Goal: Information Seeking & Learning: Check status

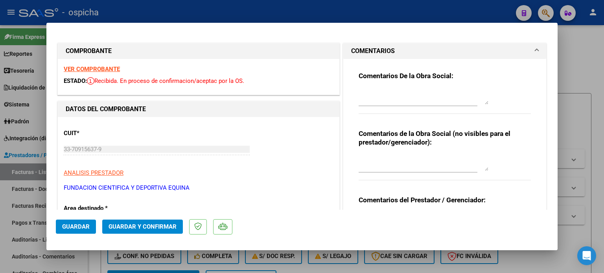
click at [591, 55] on div at bounding box center [302, 136] width 604 height 273
type input "$ 0,00"
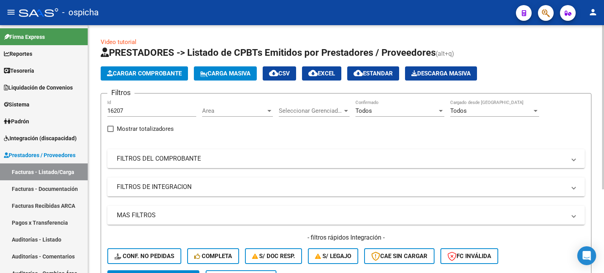
drag, startPoint x: 587, startPoint y: 0, endPoint x: 273, endPoint y: 128, distance: 339.4
click at [273, 128] on div "Filtros 16207 Id Area Area Seleccionar Gerenciador Seleccionar Gerenciador Todo…" at bounding box center [345, 185] width 477 height 171
click at [68, 206] on link "Facturas Recibidas ARCA" at bounding box center [44, 205] width 88 height 17
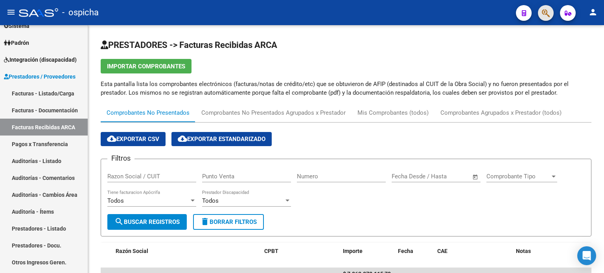
click at [539, 11] on button "button" at bounding box center [546, 13] width 16 height 16
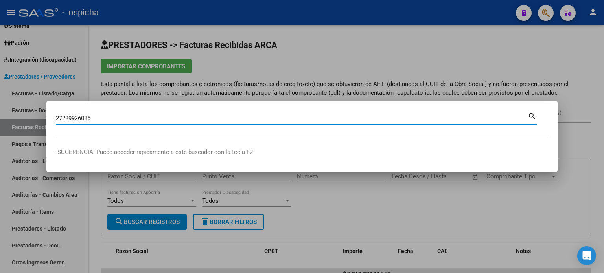
type input "27229926085"
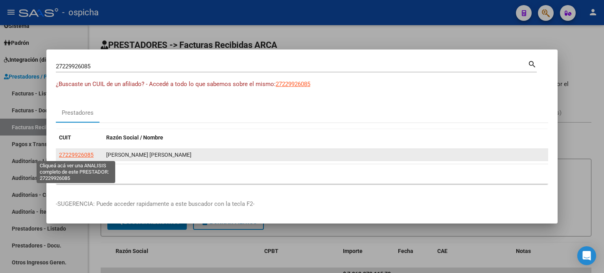
click at [88, 156] on span "27229926085" at bounding box center [76, 155] width 35 height 6
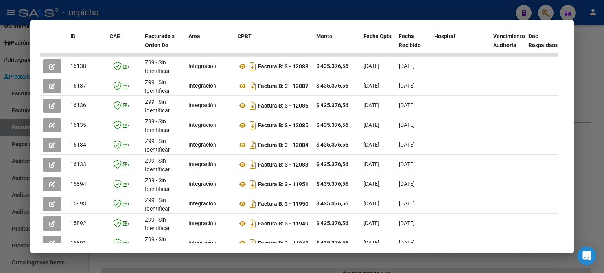
scroll to position [232, 0]
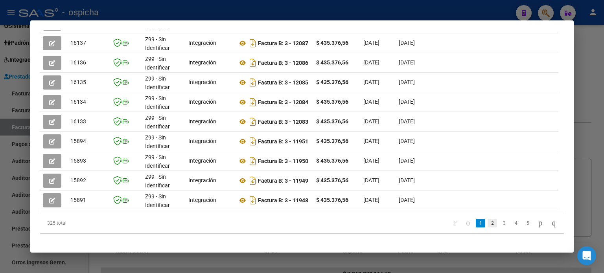
click at [487, 227] on link "2" at bounding box center [491, 223] width 9 height 9
click at [585, 41] on div at bounding box center [302, 136] width 604 height 273
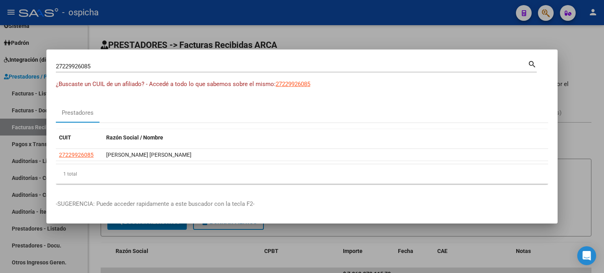
click at [578, 40] on div at bounding box center [302, 136] width 604 height 273
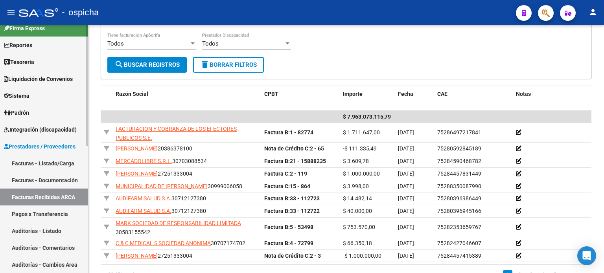
scroll to position [0, 0]
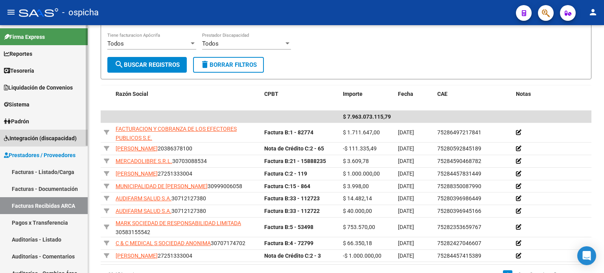
click at [52, 138] on span "Integración (discapacidad)" at bounding box center [40, 138] width 73 height 9
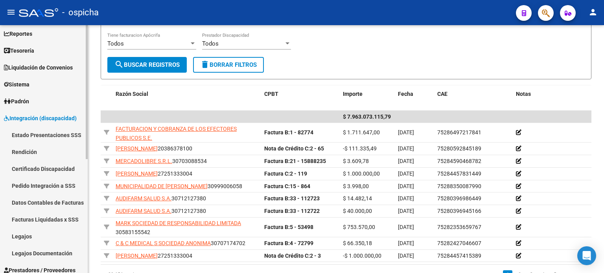
scroll to position [39, 0]
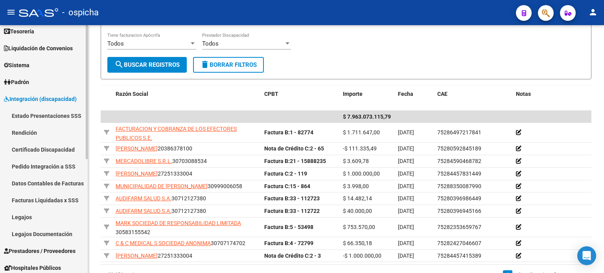
click at [25, 218] on link "Legajos" at bounding box center [44, 217] width 88 height 17
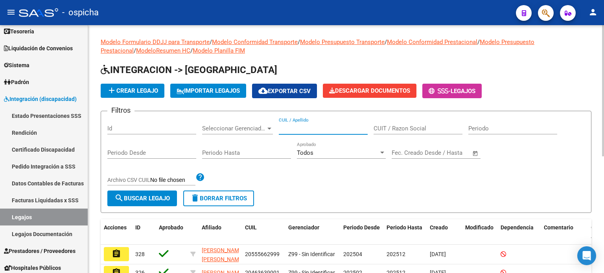
click at [307, 130] on input "CUIL / Apellido" at bounding box center [323, 128] width 89 height 7
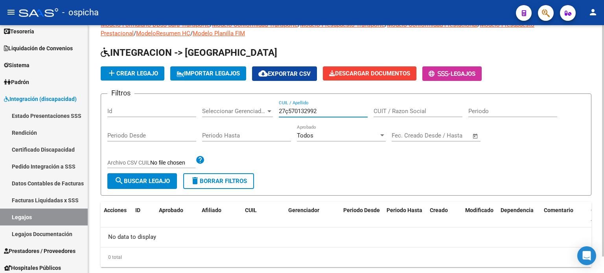
scroll to position [35, 0]
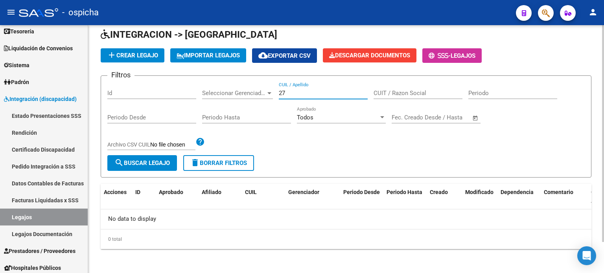
type input "2"
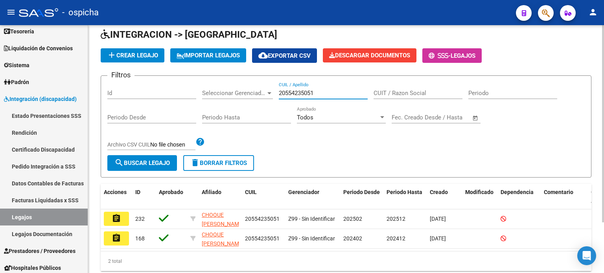
type input "20554235051"
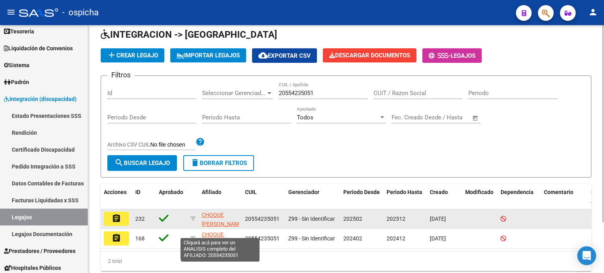
click at [220, 220] on span "CHOQUE [PERSON_NAME] [PERSON_NAME]" at bounding box center [223, 224] width 42 height 24
type textarea "20554235051"
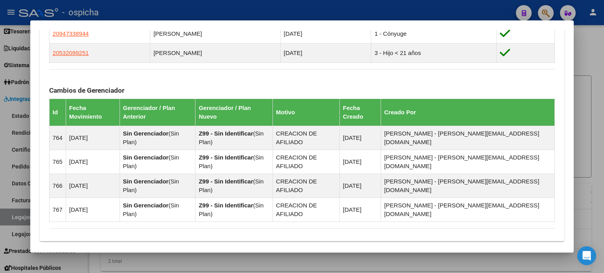
scroll to position [582, 0]
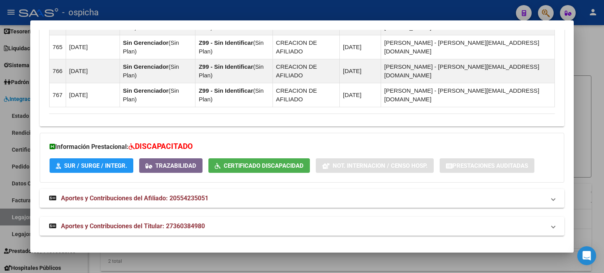
drag, startPoint x: 50, startPoint y: 114, endPoint x: 550, endPoint y: 102, distance: 500.3
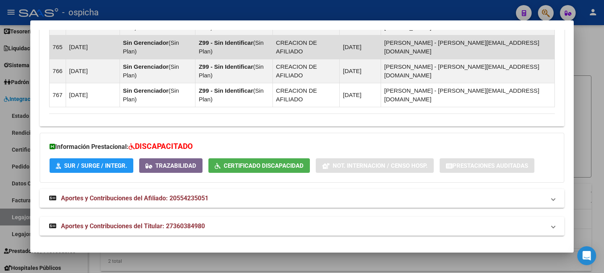
copy div "DATOS DEL AFILIADO Apellido: [PERSON_NAME] CUIL: 20554235051 Documento: DU - DO…"
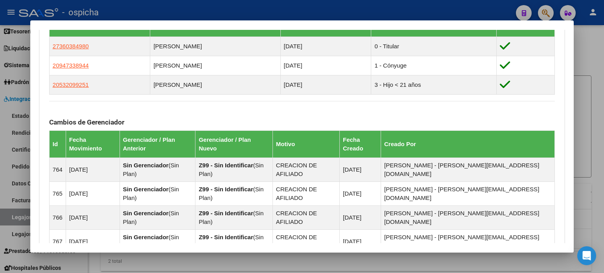
scroll to position [346, 0]
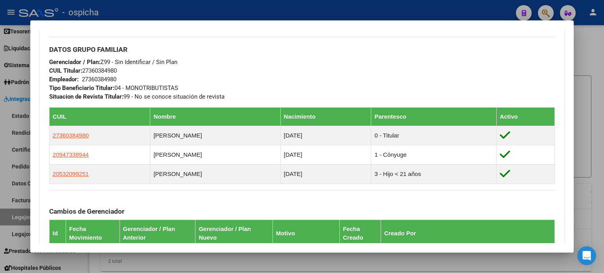
click at [596, 39] on div at bounding box center [302, 136] width 604 height 273
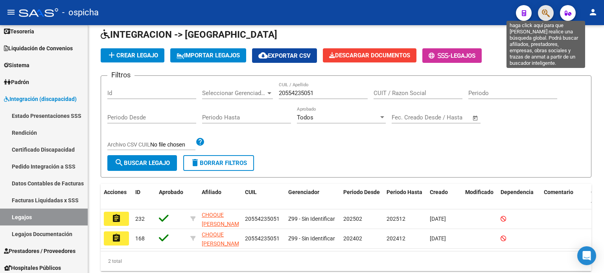
click at [544, 14] on icon "button" at bounding box center [545, 13] width 8 height 9
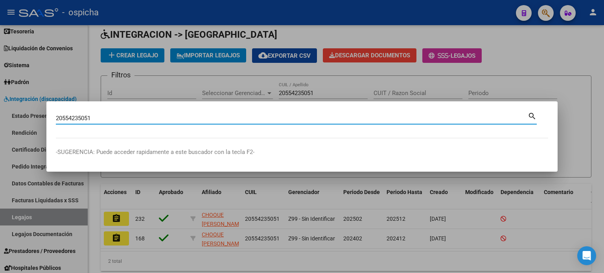
type input "20554235051"
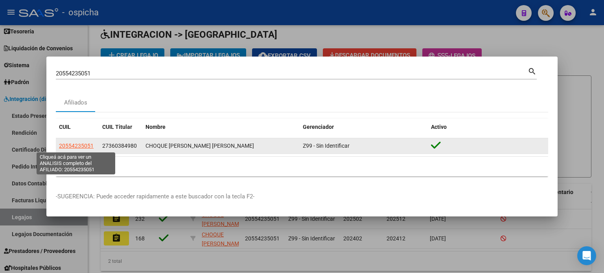
click at [69, 145] on span "20554235051" at bounding box center [76, 146] width 35 height 6
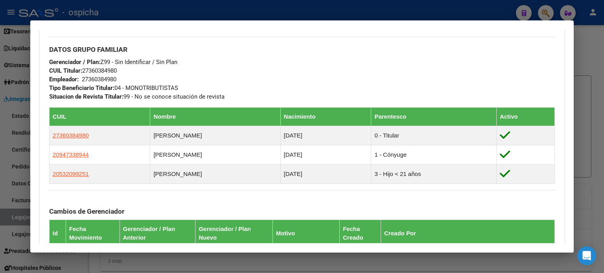
click at [590, 37] on div at bounding box center [302, 136] width 604 height 273
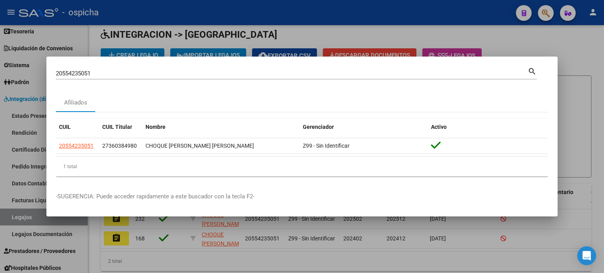
click at [571, 61] on div at bounding box center [302, 136] width 604 height 273
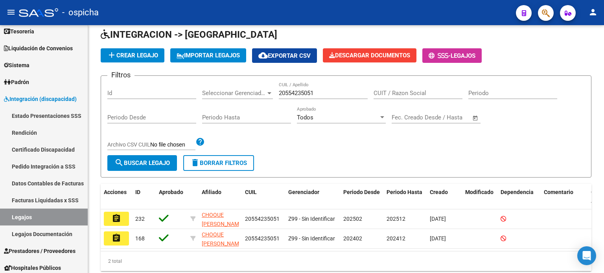
click at [542, 14] on icon "button" at bounding box center [545, 13] width 8 height 9
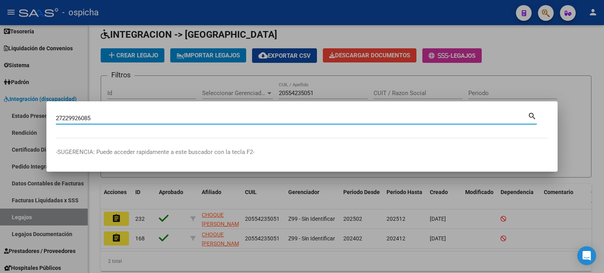
type input "27229926085"
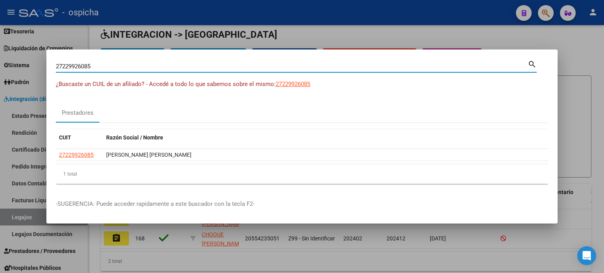
click at [571, 45] on div at bounding box center [302, 136] width 604 height 273
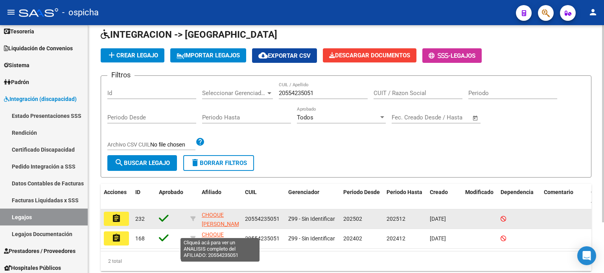
click at [216, 220] on span "CHOQUE [PERSON_NAME] [PERSON_NAME]" at bounding box center [223, 224] width 42 height 24
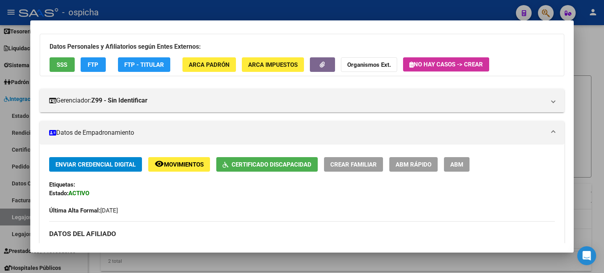
scroll to position [0, 0]
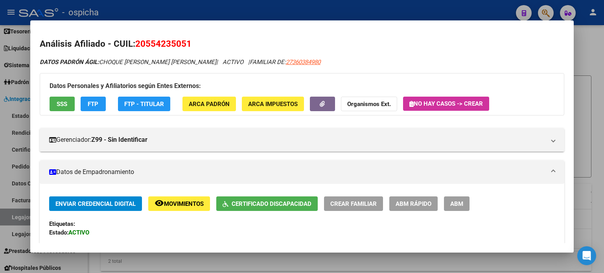
click at [600, 45] on div at bounding box center [302, 136] width 604 height 273
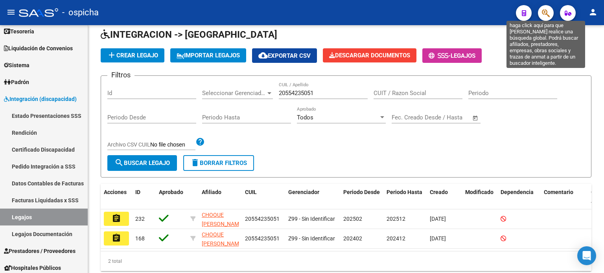
click at [543, 13] on icon "button" at bounding box center [545, 13] width 8 height 9
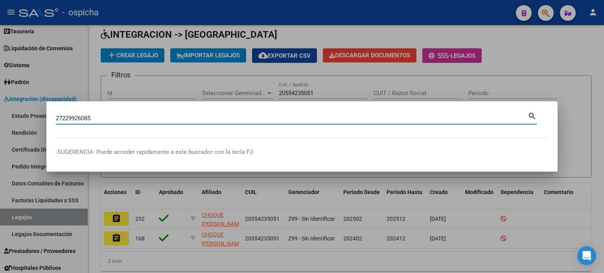
type input "27229926085"
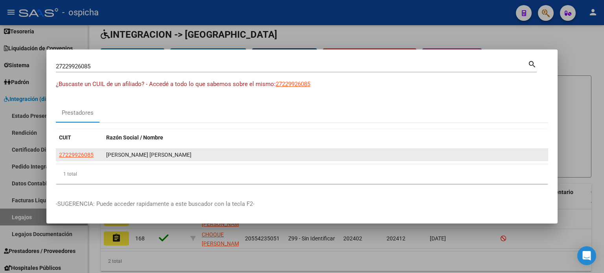
drag, startPoint x: 106, startPoint y: 154, endPoint x: 212, endPoint y: 150, distance: 105.8
click at [212, 150] on div "[PERSON_NAME] [PERSON_NAME]" at bounding box center [325, 154] width 438 height 9
copy div "[PERSON_NAME] [PERSON_NAME]"
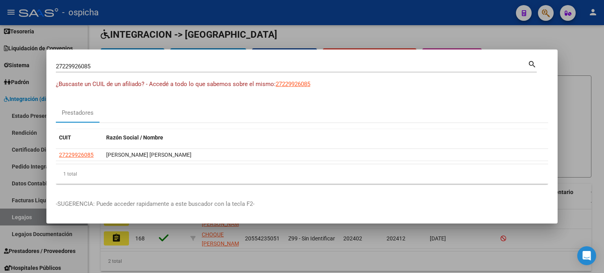
click at [106, 168] on div "1 total" at bounding box center [302, 174] width 492 height 20
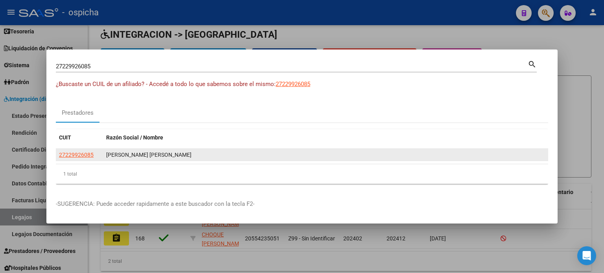
drag, startPoint x: 56, startPoint y: 151, endPoint x: 95, endPoint y: 154, distance: 38.6
click at [95, 154] on datatable-body-cell "27229926085" at bounding box center [79, 155] width 47 height 12
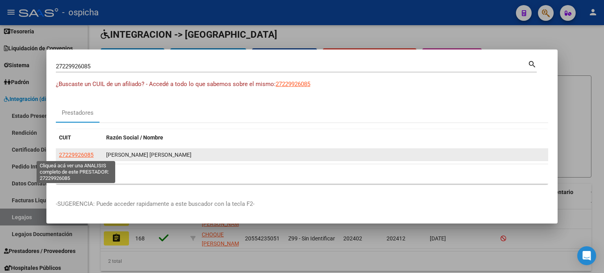
drag, startPoint x: 94, startPoint y: 154, endPoint x: 59, endPoint y: 154, distance: 34.6
click at [59, 154] on span "27229926085" at bounding box center [76, 155] width 35 height 6
type textarea "27229926085"
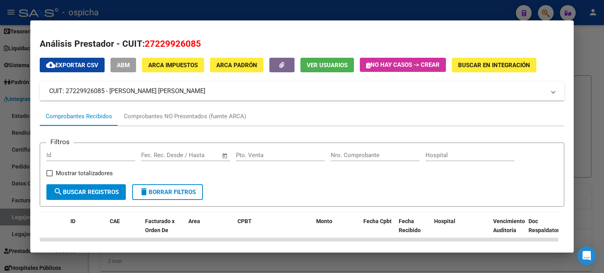
drag, startPoint x: 146, startPoint y: 43, endPoint x: 226, endPoint y: 42, distance: 80.2
click at [226, 42] on h2 "Análisis Prestador - CUIT: 27229926085" at bounding box center [302, 43] width 524 height 13
copy span "27229926085"
click at [582, 46] on div at bounding box center [302, 136] width 604 height 273
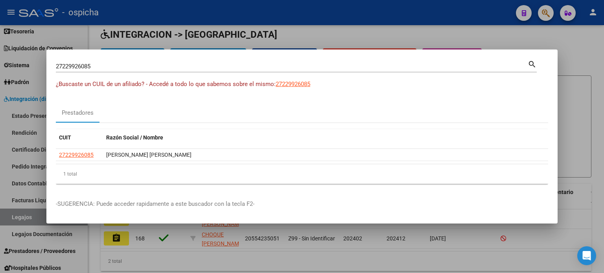
click at [152, 66] on input "27229926085" at bounding box center [291, 66] width 471 height 7
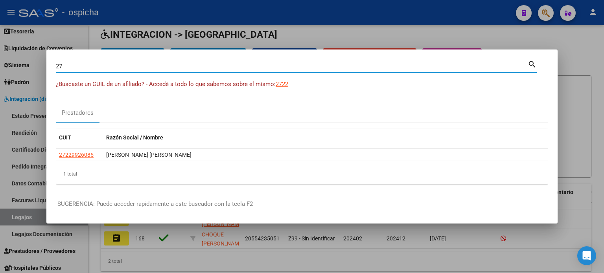
type input "2"
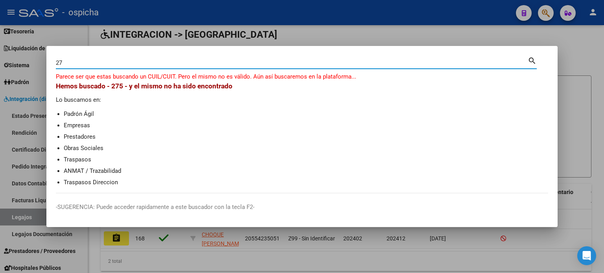
type input "2"
type input "27585070579"
click at [594, 35] on div at bounding box center [302, 136] width 604 height 273
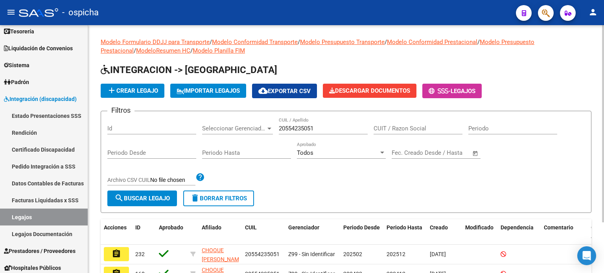
click at [331, 129] on input "20554235051" at bounding box center [323, 128] width 89 height 7
click at [194, 198] on mat-icon "delete" at bounding box center [194, 197] width 9 height 9
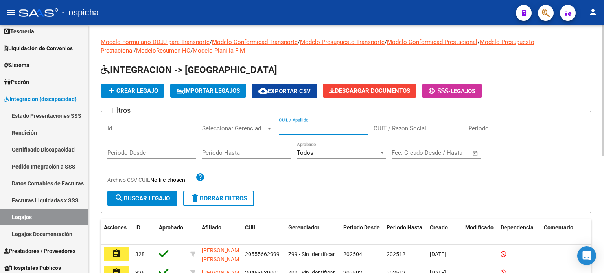
click at [290, 128] on input "CUIL / Apellido" at bounding box center [323, 128] width 89 height 7
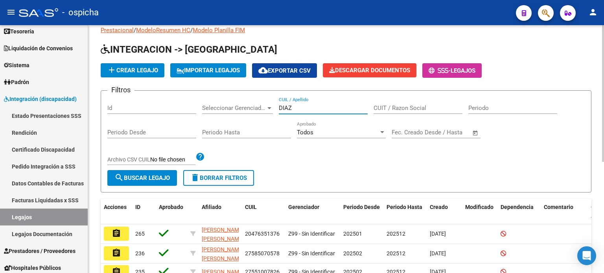
scroll to position [39, 0]
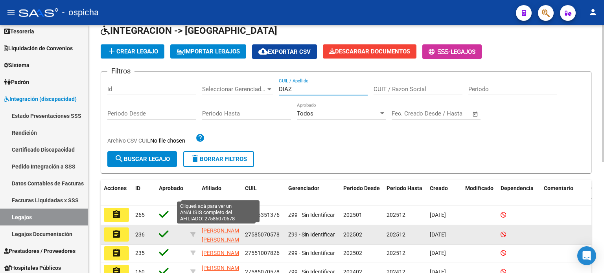
type input "DIAZ"
click at [217, 237] on span "[PERSON_NAME] [PERSON_NAME]" at bounding box center [223, 234] width 42 height 15
type textarea "27585070578"
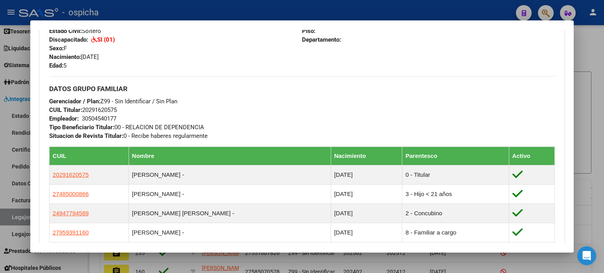
scroll to position [473, 0]
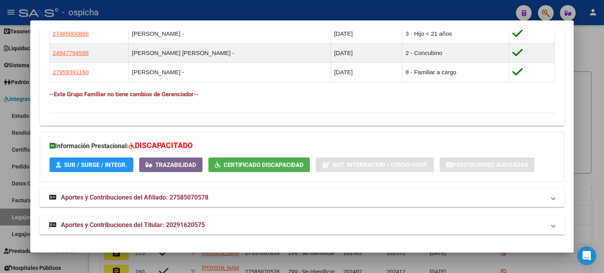
drag, startPoint x: 47, startPoint y: 64, endPoint x: 451, endPoint y: 95, distance: 405.0
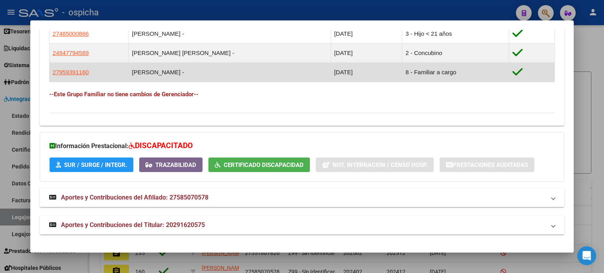
copy div "Loremipsu: Dolors: AMETCO Adipis Elit Seddoe: 11/80/9071 Temporinci UTLAB: Etdo…"
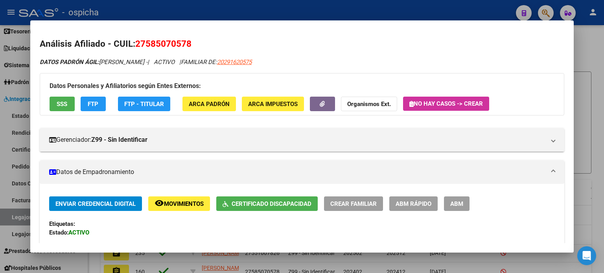
scroll to position [0, 0]
click at [545, 15] on div at bounding box center [302, 136] width 604 height 273
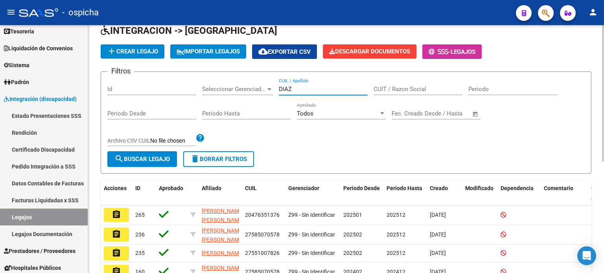
click at [301, 88] on input "DIAZ" at bounding box center [323, 89] width 89 height 7
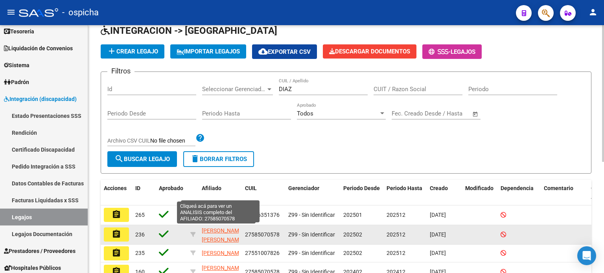
click at [209, 238] on span "[PERSON_NAME] [PERSON_NAME]" at bounding box center [223, 234] width 42 height 15
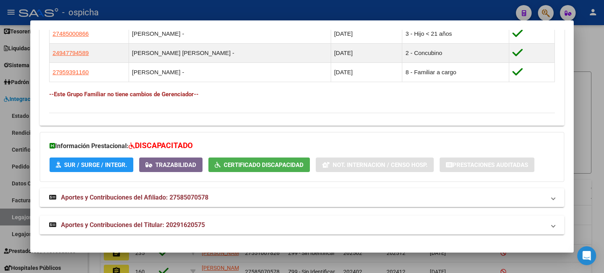
scroll to position [277, 0]
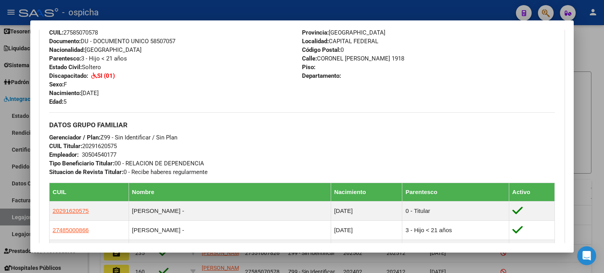
click at [578, 45] on div at bounding box center [302, 136] width 604 height 273
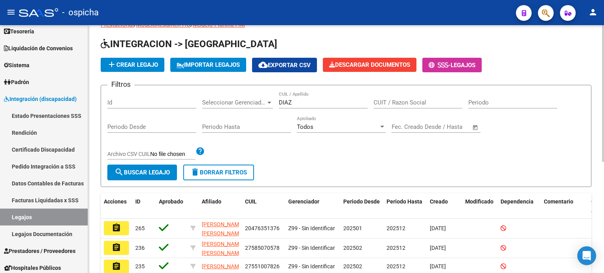
scroll to position [39, 0]
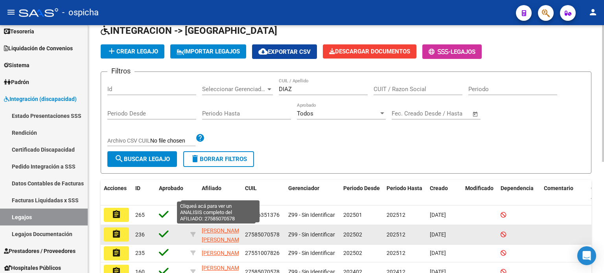
click at [208, 235] on span "[PERSON_NAME] [PERSON_NAME]" at bounding box center [223, 234] width 42 height 15
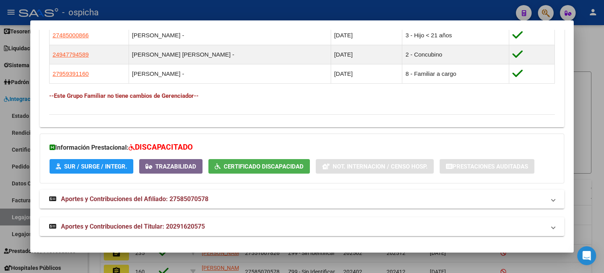
scroll to position [473, 0]
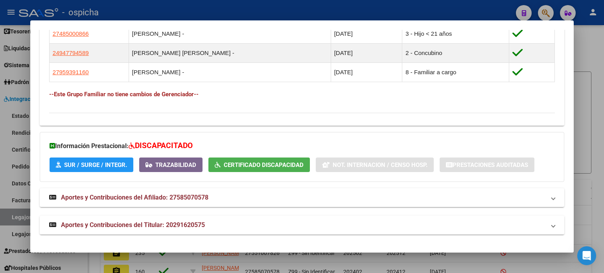
click at [593, 67] on div at bounding box center [302, 136] width 604 height 273
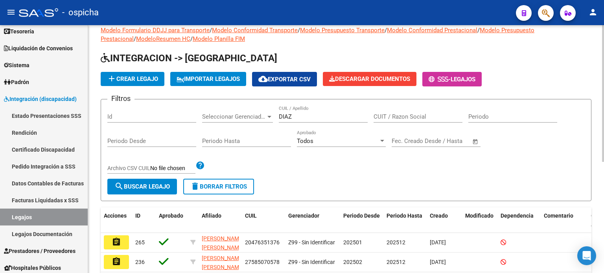
scroll to position [0, 0]
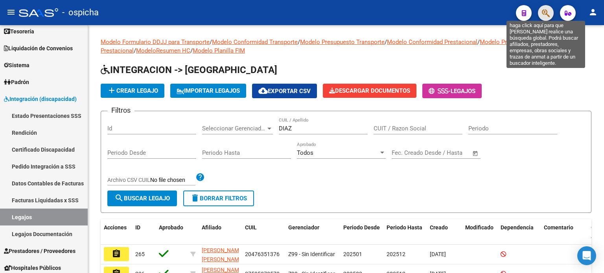
click at [546, 15] on icon "button" at bounding box center [545, 13] width 8 height 9
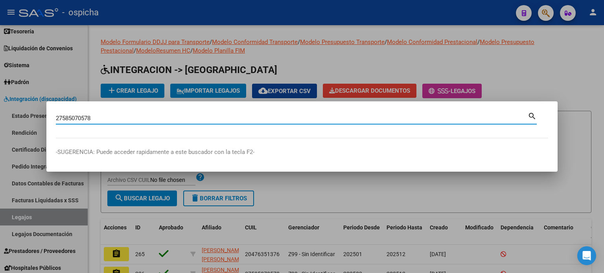
type input "27585070578"
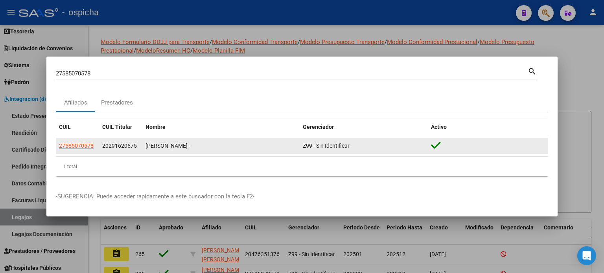
click at [186, 147] on div "[PERSON_NAME] -" at bounding box center [220, 145] width 151 height 9
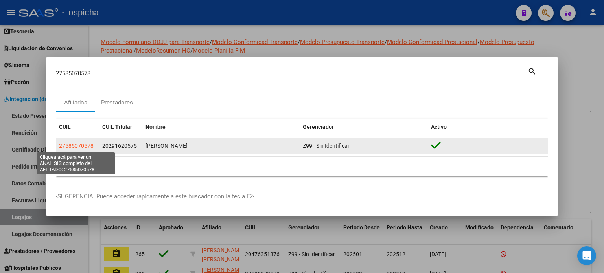
click at [83, 148] on span "27585070578" at bounding box center [76, 146] width 35 height 6
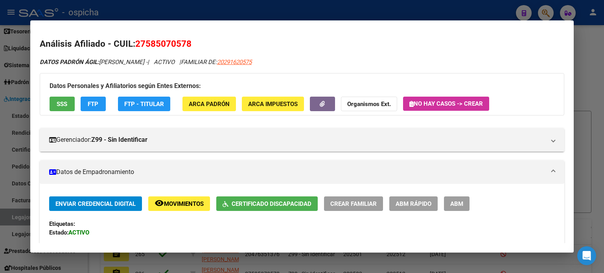
click at [589, 61] on div at bounding box center [302, 136] width 604 height 273
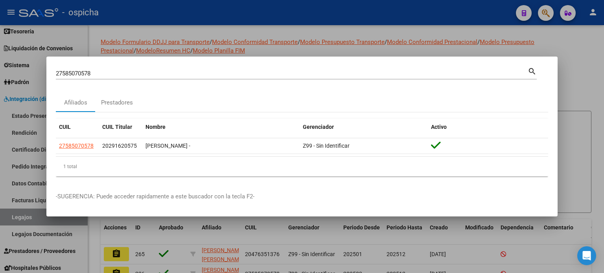
click at [581, 77] on div at bounding box center [302, 136] width 604 height 273
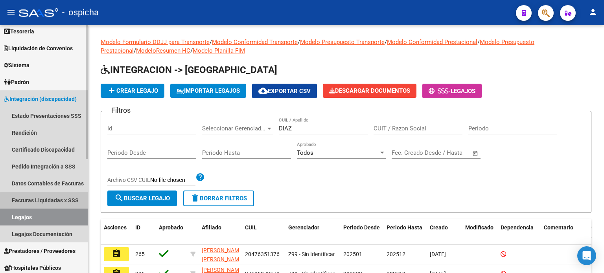
click at [57, 202] on link "Facturas Liquidadas x SSS" at bounding box center [44, 200] width 88 height 17
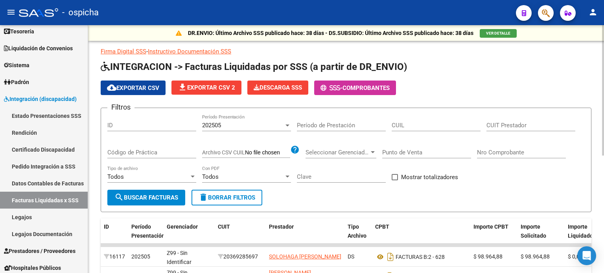
click at [405, 128] on input "CUIL" at bounding box center [435, 125] width 89 height 7
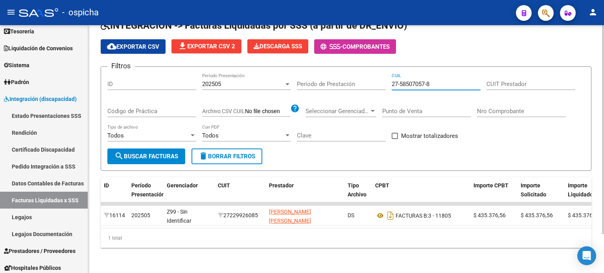
scroll to position [46, 0]
type input "27-58507057-8"
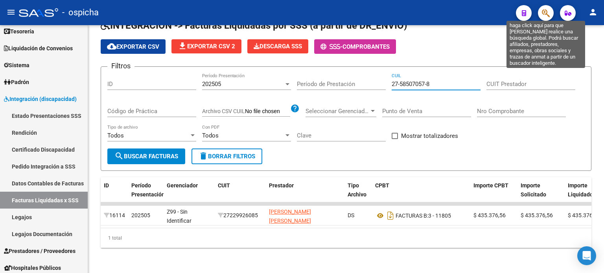
click at [547, 15] on icon "button" at bounding box center [545, 13] width 8 height 9
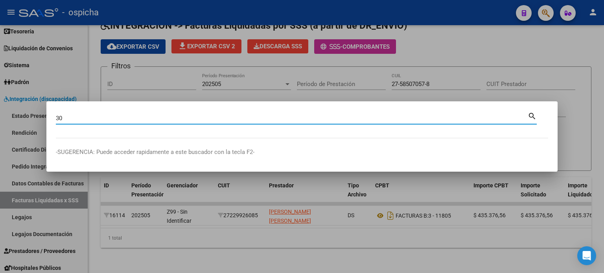
type input "3"
type input "27400569717"
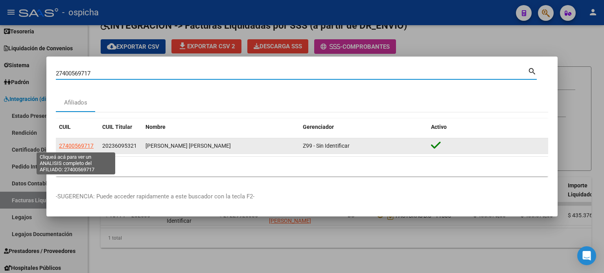
click at [80, 147] on span "27400569717" at bounding box center [76, 146] width 35 height 6
type textarea "27400569717"
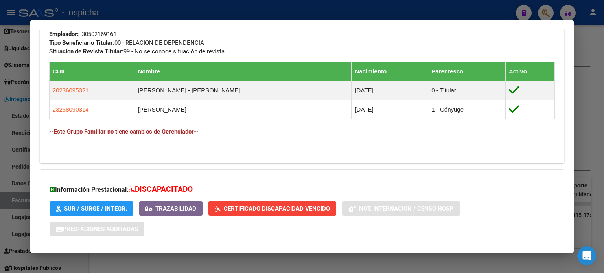
scroll to position [480, 0]
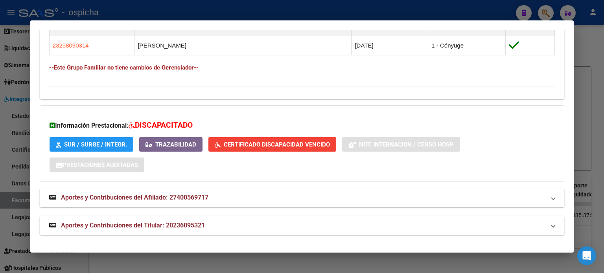
drag, startPoint x: 46, startPoint y: 73, endPoint x: 516, endPoint y: 69, distance: 469.6
copy div "Loremipsu: Dolors: AMETCO Adipis Elit Seddoe: 82/75/3480 Temporinci UTLAB: Etdo…"
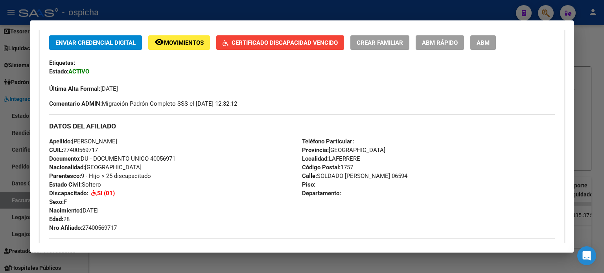
scroll to position [9, 0]
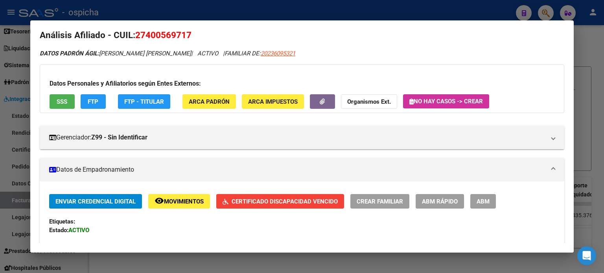
click at [582, 35] on div at bounding box center [302, 136] width 604 height 273
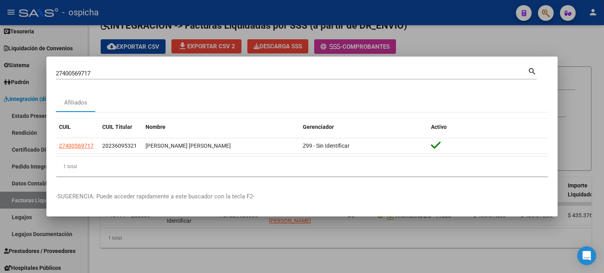
click at [588, 88] on div at bounding box center [302, 136] width 604 height 273
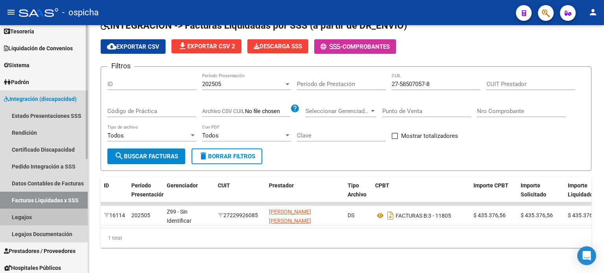
click at [24, 217] on link "Legajos" at bounding box center [44, 217] width 88 height 17
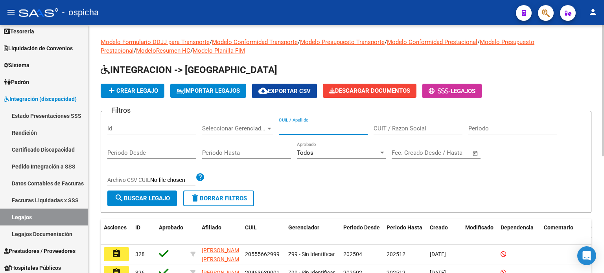
click at [287, 130] on input "CUIL / Apellido" at bounding box center [323, 128] width 89 height 7
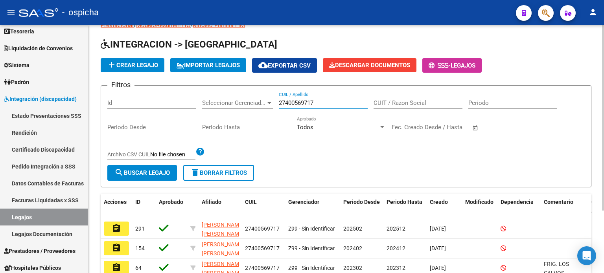
scroll to position [39, 0]
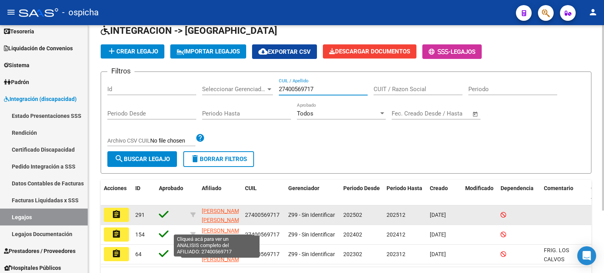
type input "27400569717"
click at [204, 211] on span "[PERSON_NAME] [PERSON_NAME]" at bounding box center [223, 215] width 42 height 15
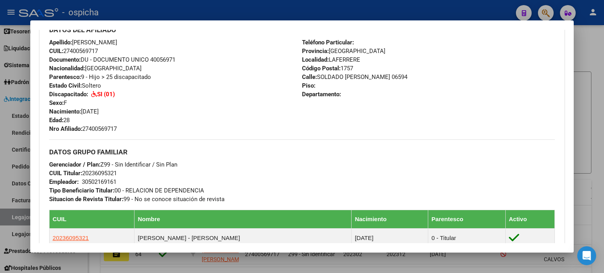
scroll to position [228, 0]
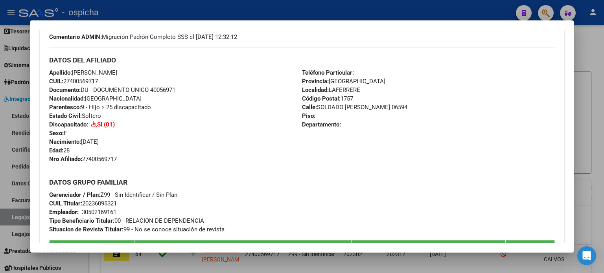
click at [590, 61] on div at bounding box center [302, 136] width 604 height 273
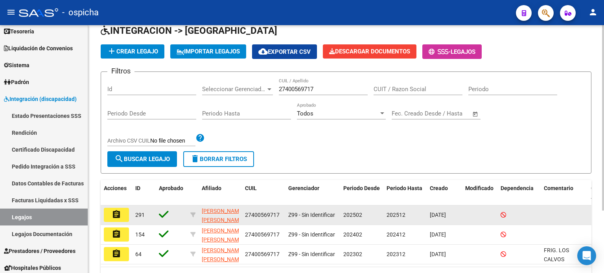
click at [110, 214] on button "assignment" at bounding box center [116, 215] width 25 height 14
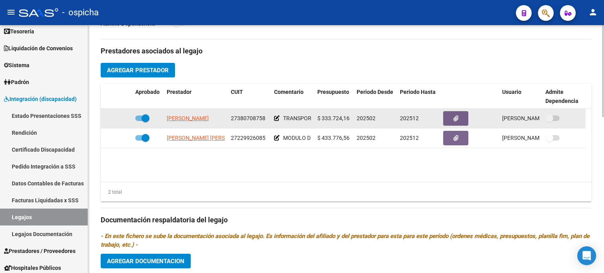
scroll to position [0, 3]
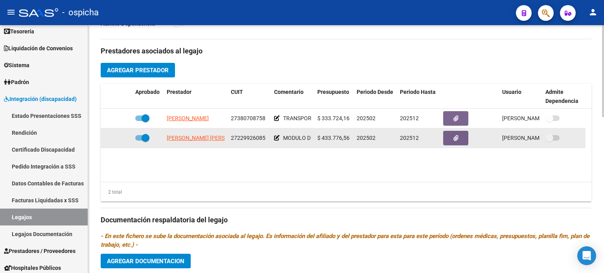
drag, startPoint x: 168, startPoint y: 114, endPoint x: 312, endPoint y: 133, distance: 145.4
click at [312, 133] on datatable-scroller "[PERSON_NAME] 27380708758 TRANSPORTE A PROFESORADO 352 KM MENSUALES Y TERAPIAS …" at bounding box center [346, 128] width 490 height 39
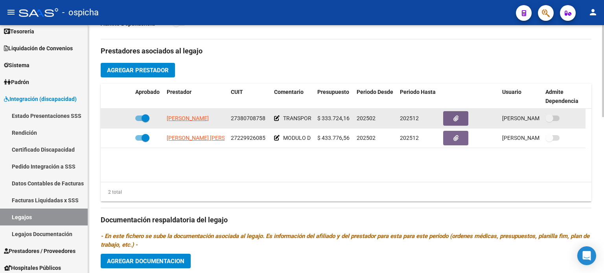
copy datatable-scroller "[PERSON_NAME] 27380708758 TRANSPORTE A PROFESORADO 352 KM MENSUALES Y TERAPIAS …"
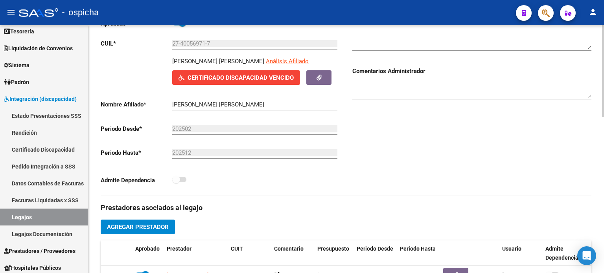
scroll to position [0, 0]
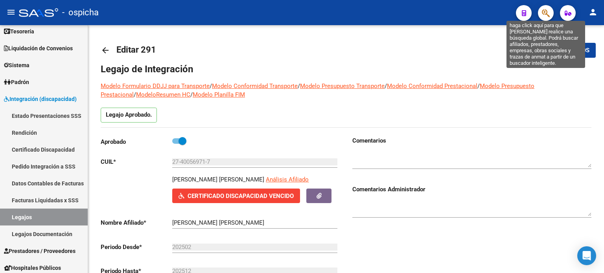
click at [542, 15] on icon "button" at bounding box center [545, 13] width 8 height 9
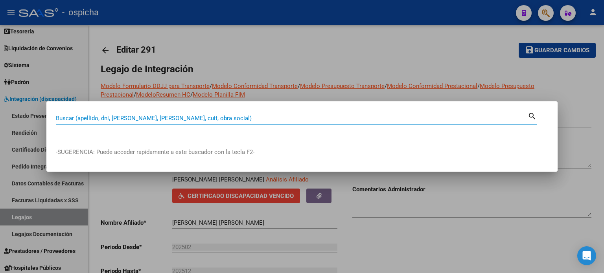
click at [116, 118] on input "Buscar (apellido, dni, [PERSON_NAME], [PERSON_NAME], cuit, obra social)" at bounding box center [291, 118] width 471 height 7
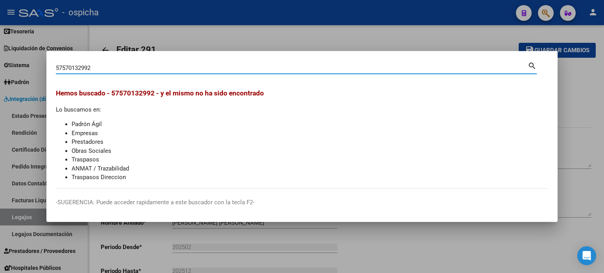
click at [533, 66] on mat-icon "search" at bounding box center [531, 65] width 9 height 9
type input "5"
type input "27570132992"
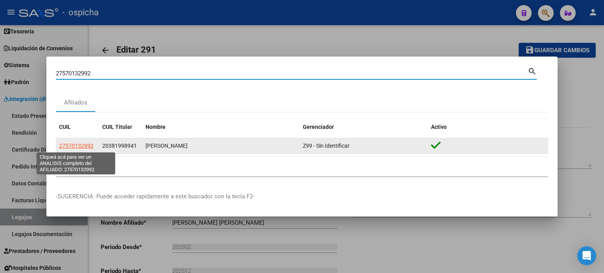
click at [75, 145] on span "27570132992" at bounding box center [76, 146] width 35 height 6
type textarea "27570132992"
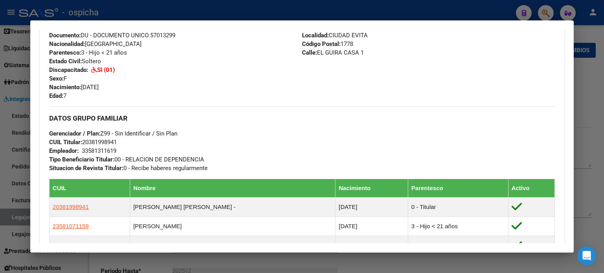
scroll to position [552, 0]
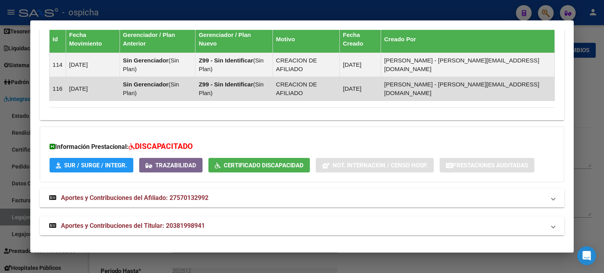
drag, startPoint x: 48, startPoint y: 114, endPoint x: 539, endPoint y: 92, distance: 491.2
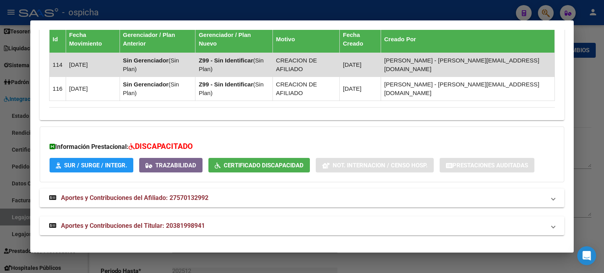
copy div "Loremipsu: Dolors: AMETCO Adipis Elit Seddoe: 49/75/7069 Tempor Inci Utlaboreet…"
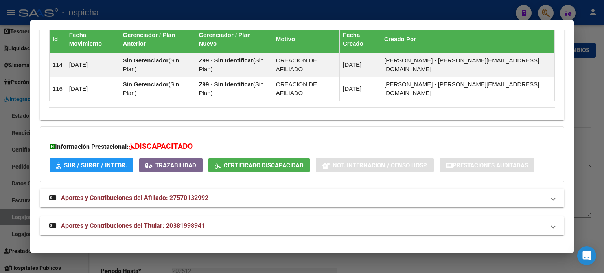
click at [590, 81] on div at bounding box center [302, 136] width 604 height 273
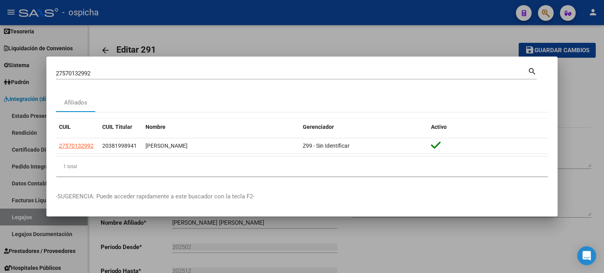
click at [588, 117] on div at bounding box center [302, 136] width 604 height 273
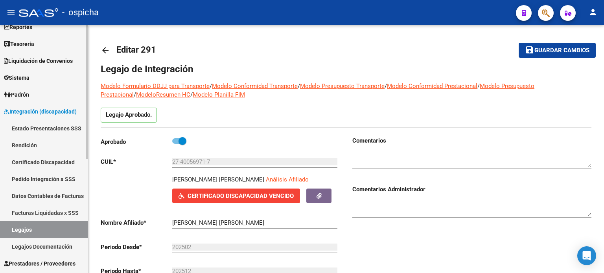
scroll to position [39, 0]
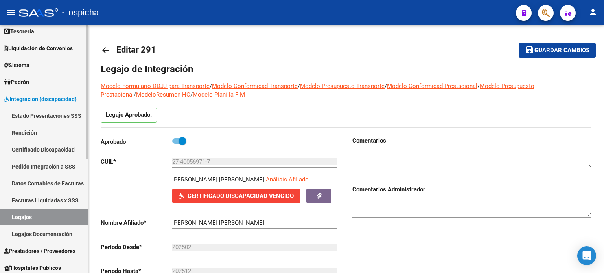
click at [13, 217] on link "Legajos" at bounding box center [44, 217] width 88 height 17
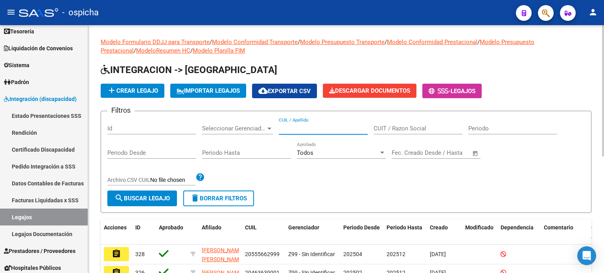
click at [316, 128] on input "CUIL / Apellido" at bounding box center [323, 128] width 89 height 7
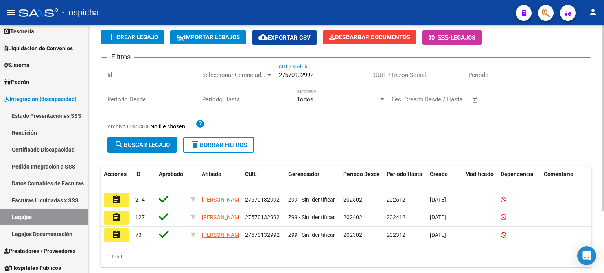
scroll to position [79, 0]
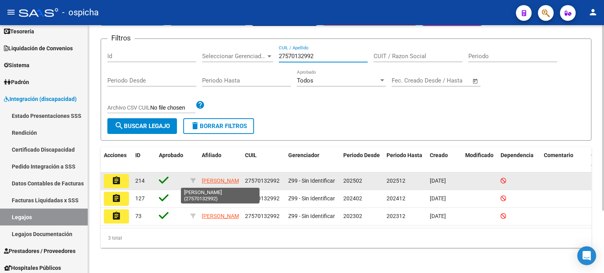
type input "27570132992"
click at [221, 176] on app-link-go-to "[PERSON_NAME]" at bounding box center [223, 180] width 42 height 9
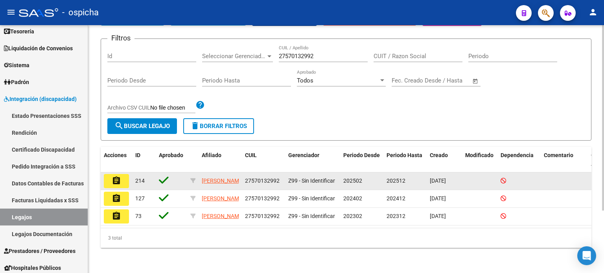
click at [118, 176] on mat-icon "assignment" at bounding box center [116, 180] width 9 height 9
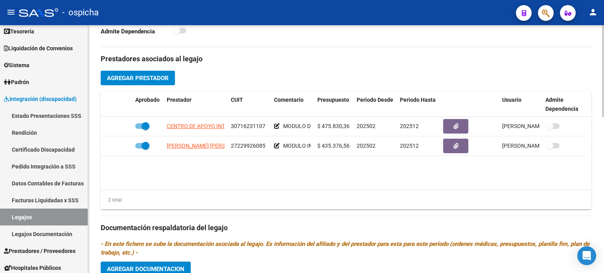
scroll to position [275, 0]
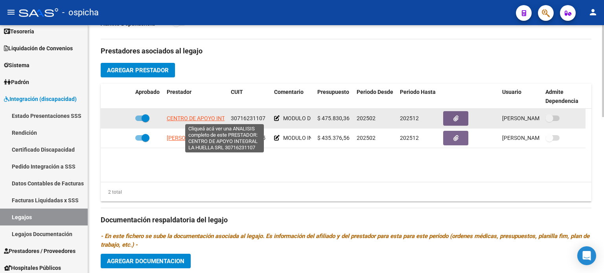
click at [168, 117] on span "CENTRO DE APOYO INTEGRAL LA HUELLA SRL" at bounding box center [225, 118] width 116 height 6
type textarea "30716231107"
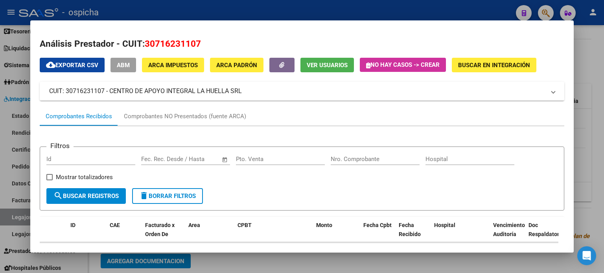
drag, startPoint x: 50, startPoint y: 90, endPoint x: 283, endPoint y: 88, distance: 233.4
click at [283, 88] on mat-panel-title "CUIT: 30716231107 - CENTRO DE APOYO INTEGRAL LA HUELLA SRL" at bounding box center [297, 90] width 496 height 9
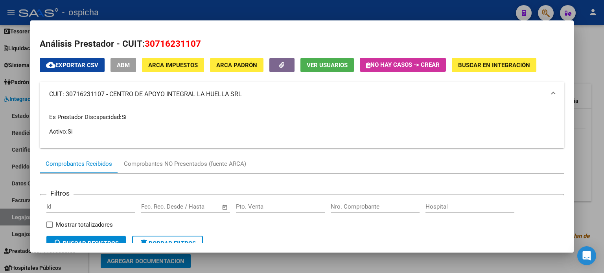
copy mat-panel-title "CUIT: 30716231107 - CENTRO DE APOYO INTEGRAL LA HUELLA SRL"
click at [598, 78] on div at bounding box center [302, 136] width 604 height 273
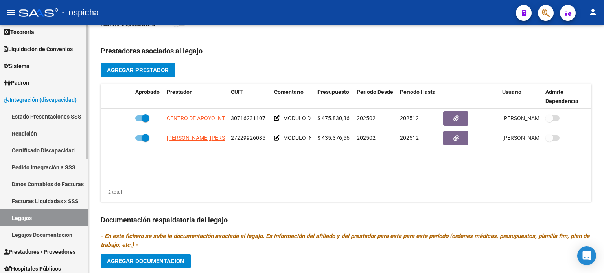
scroll to position [0, 0]
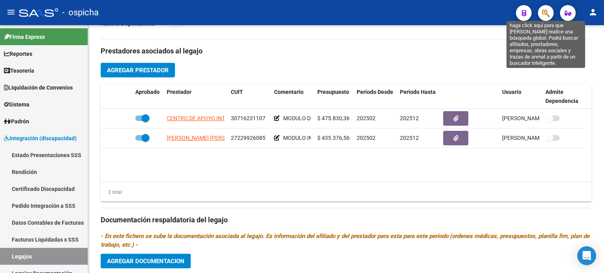
click at [543, 14] on icon "button" at bounding box center [545, 13] width 8 height 9
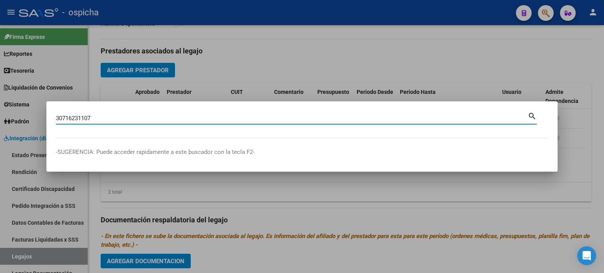
type input "30716231107"
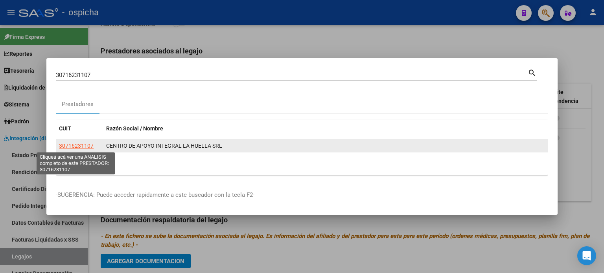
click at [79, 147] on span "30716231107" at bounding box center [76, 146] width 35 height 6
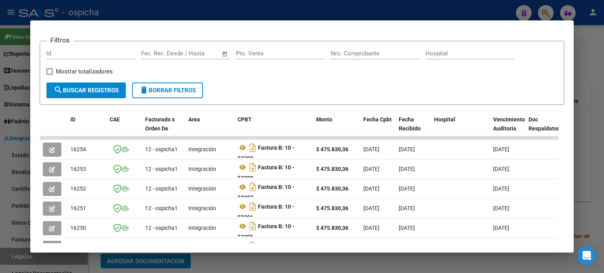
scroll to position [153, 0]
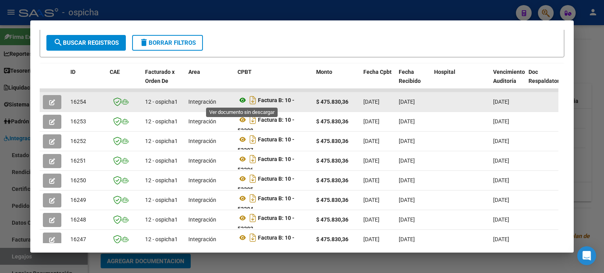
click at [243, 101] on icon at bounding box center [242, 99] width 10 height 9
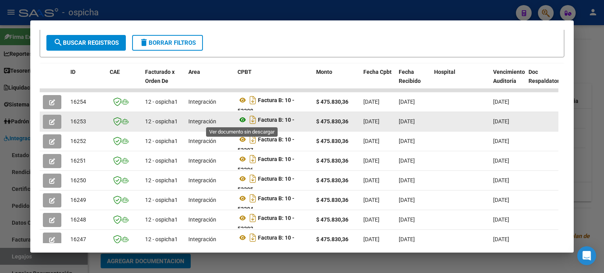
click at [242, 121] on icon at bounding box center [242, 119] width 10 height 9
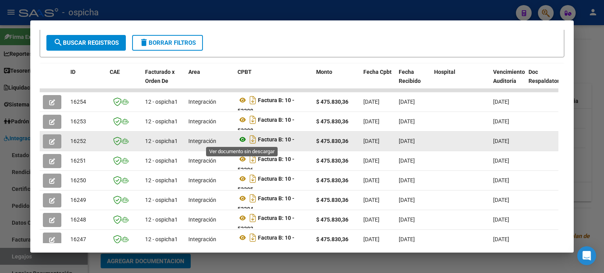
click at [243, 139] on icon at bounding box center [242, 139] width 10 height 9
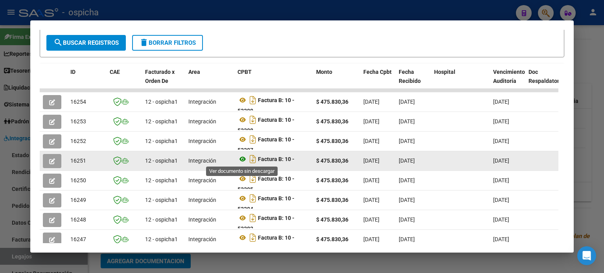
click at [240, 158] on icon at bounding box center [242, 158] width 10 height 9
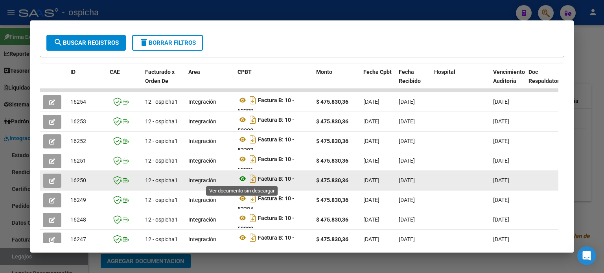
click at [243, 177] on icon at bounding box center [242, 178] width 10 height 9
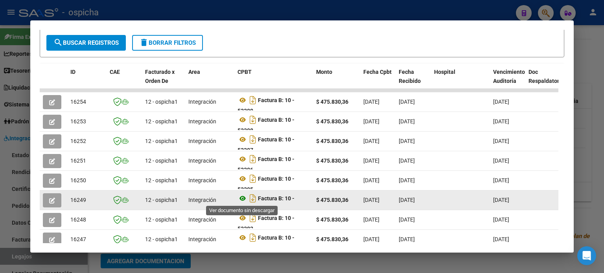
click at [243, 198] on icon at bounding box center [242, 198] width 10 height 9
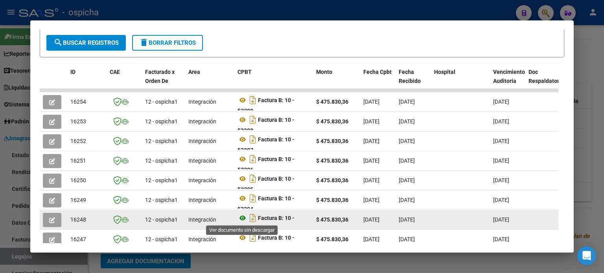
click at [240, 218] on icon at bounding box center [242, 217] width 10 height 9
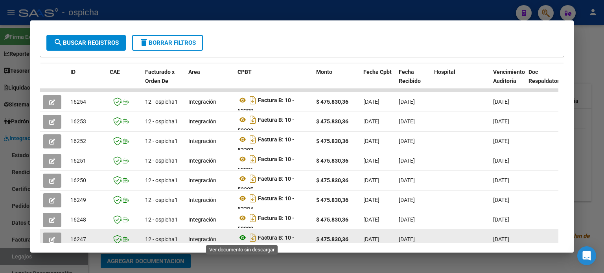
click at [242, 237] on icon at bounding box center [242, 237] width 10 height 9
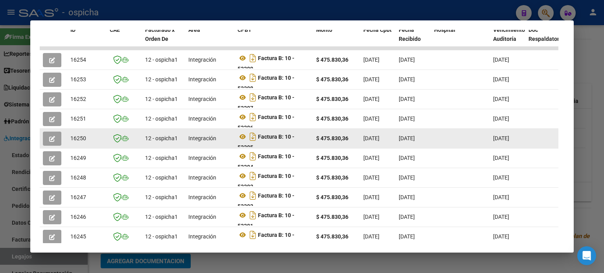
scroll to position [193, 0]
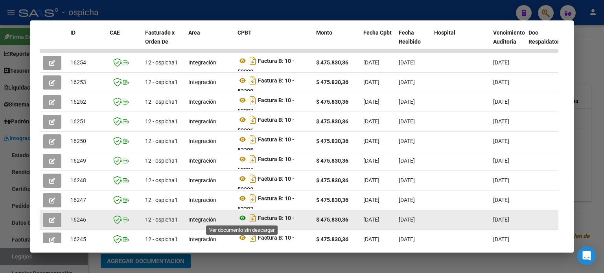
click at [240, 218] on icon at bounding box center [242, 217] width 10 height 9
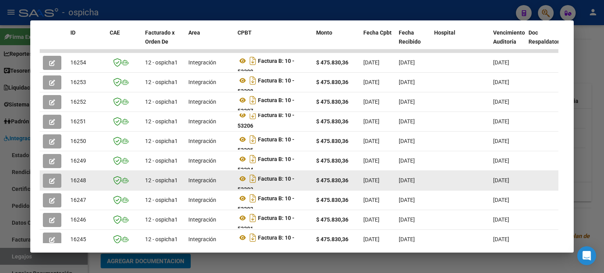
scroll to position [5, 0]
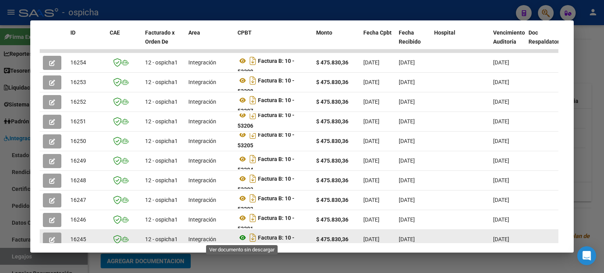
click at [242, 237] on icon at bounding box center [242, 237] width 10 height 9
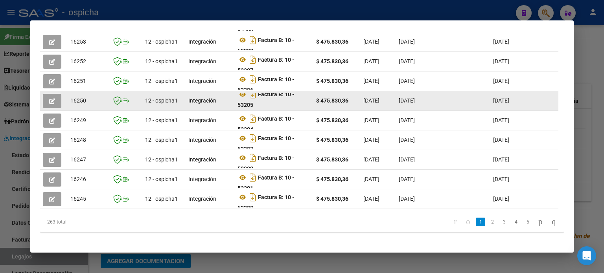
scroll to position [242, 0]
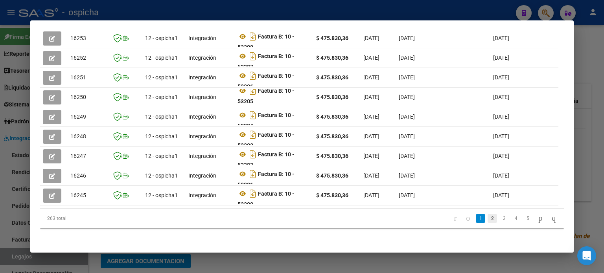
click at [487, 219] on link "2" at bounding box center [491, 218] width 9 height 9
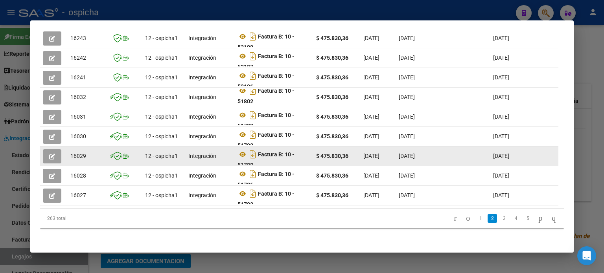
scroll to position [124, 0]
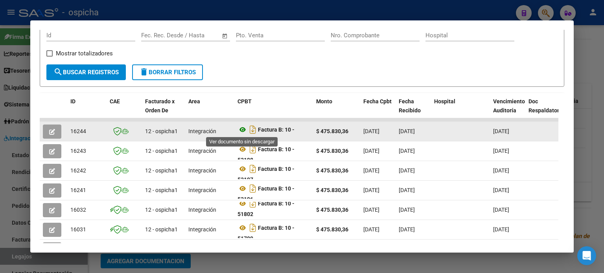
click at [243, 127] on icon at bounding box center [242, 129] width 10 height 9
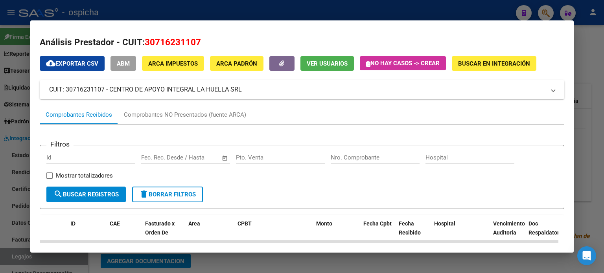
scroll to position [0, 0]
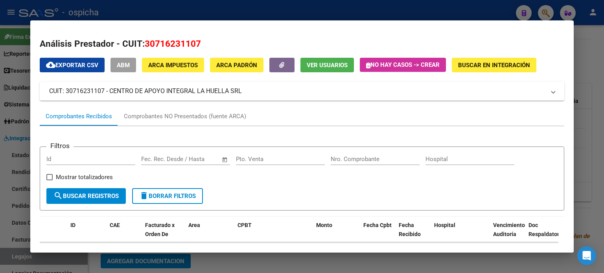
click at [589, 71] on div at bounding box center [302, 136] width 604 height 273
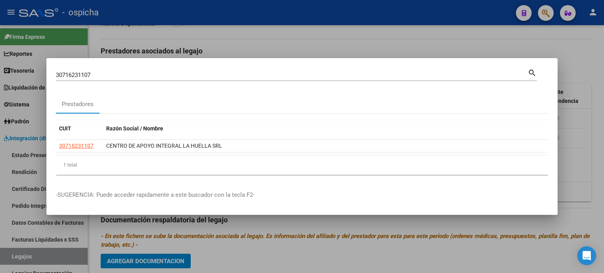
click at [586, 58] on div at bounding box center [302, 136] width 604 height 273
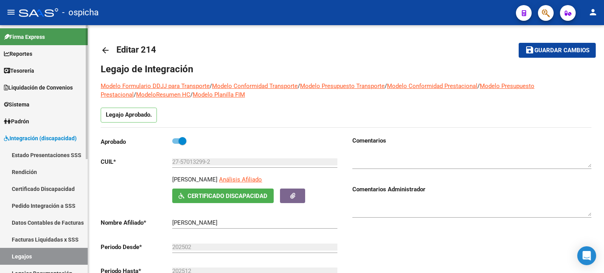
click at [54, 136] on span "Integración (discapacidad)" at bounding box center [40, 138] width 73 height 9
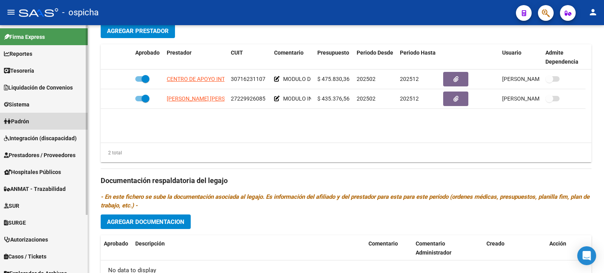
click at [29, 122] on span "Padrón" at bounding box center [16, 121] width 25 height 9
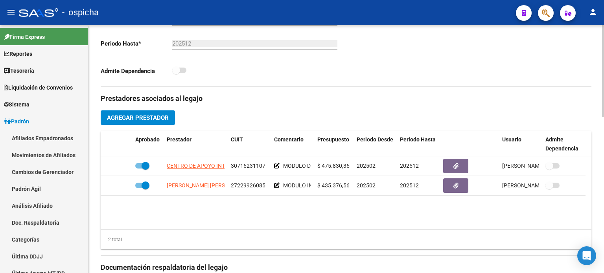
scroll to position [236, 0]
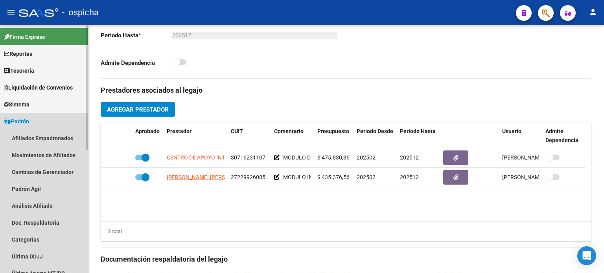
click at [35, 123] on link "Padrón" at bounding box center [44, 121] width 88 height 17
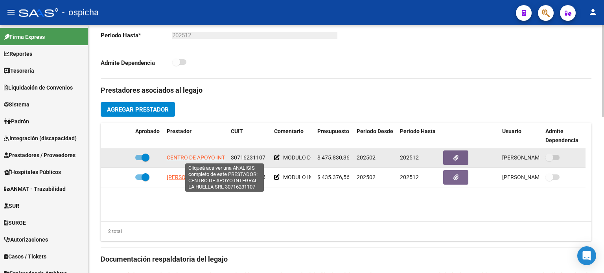
scroll to position [79, 0]
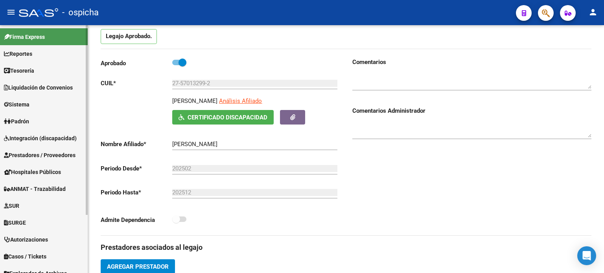
click at [51, 138] on span "Integración (discapacidad)" at bounding box center [40, 138] width 73 height 9
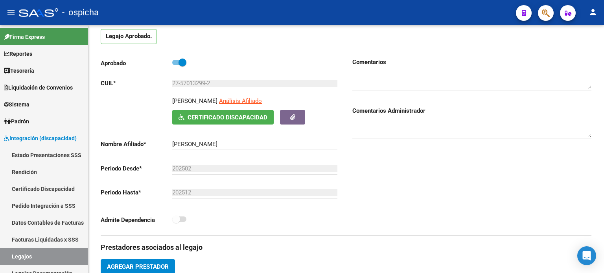
click at [545, 18] on span "button" at bounding box center [545, 13] width 8 height 16
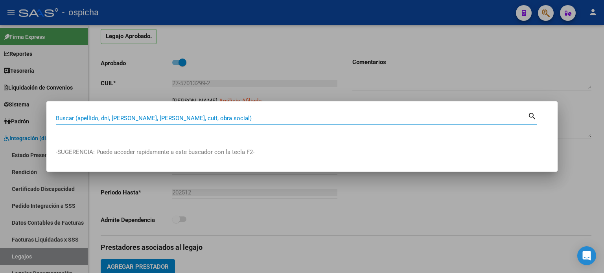
click at [119, 117] on input "Buscar (apellido, dni, [PERSON_NAME], [PERSON_NAME], cuit, obra social)" at bounding box center [291, 118] width 471 height 7
type input "[PERSON_NAME]"
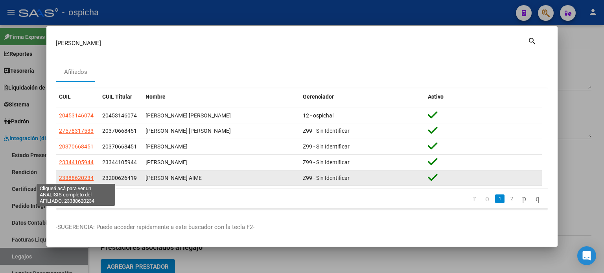
click at [77, 178] on span "23388620234" at bounding box center [76, 178] width 35 height 6
type textarea "23388620234"
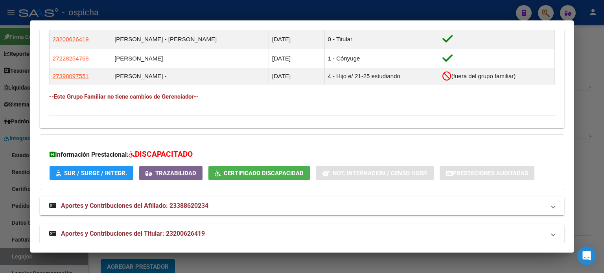
scroll to position [475, 0]
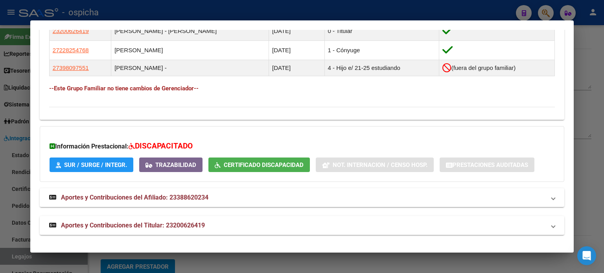
drag, startPoint x: 50, startPoint y: 150, endPoint x: 359, endPoint y: 109, distance: 312.3
copy div "Loremipsu: Dolors: AMETCO Adipis Elit Seddoe: 69/10/9215 Temporinci UTLAB: Etdo…"
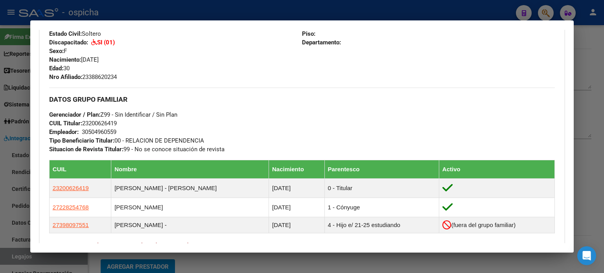
scroll to position [122, 0]
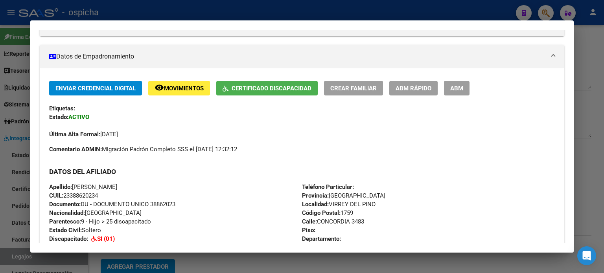
click at [549, 13] on div at bounding box center [302, 136] width 604 height 273
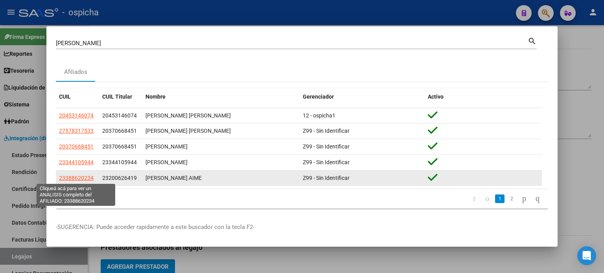
click at [68, 176] on span "23388620234" at bounding box center [76, 178] width 35 height 6
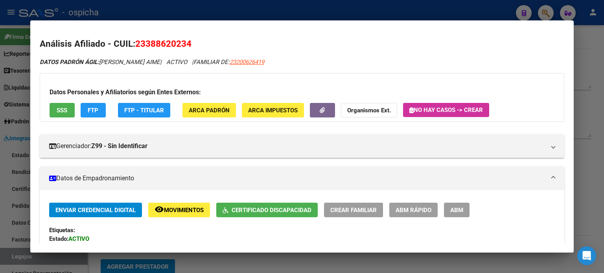
click at [595, 60] on div at bounding box center [302, 136] width 604 height 273
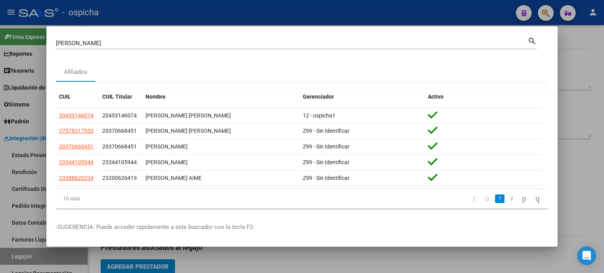
click at [588, 62] on div at bounding box center [302, 136] width 604 height 273
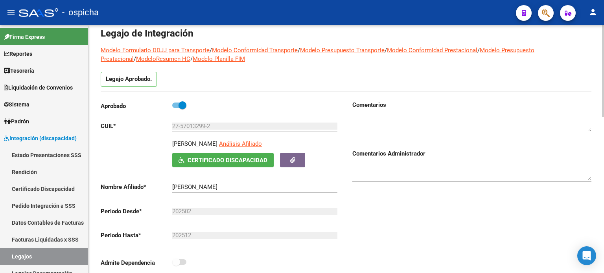
scroll to position [0, 0]
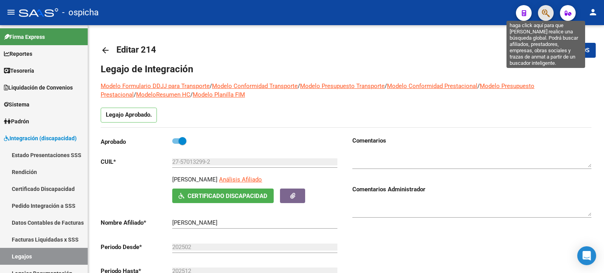
click at [546, 14] on icon "button" at bounding box center [545, 13] width 8 height 9
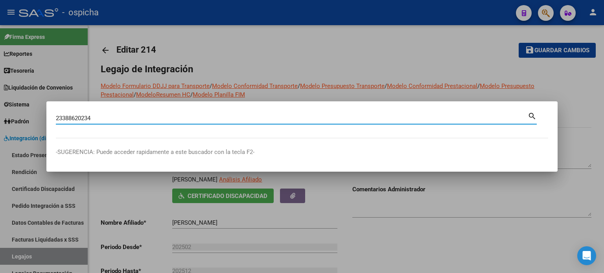
type input "23388620234"
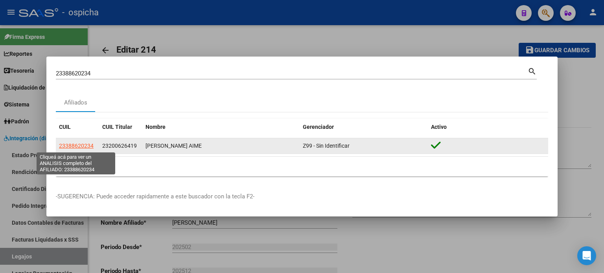
click at [79, 147] on span "23388620234" at bounding box center [76, 146] width 35 height 6
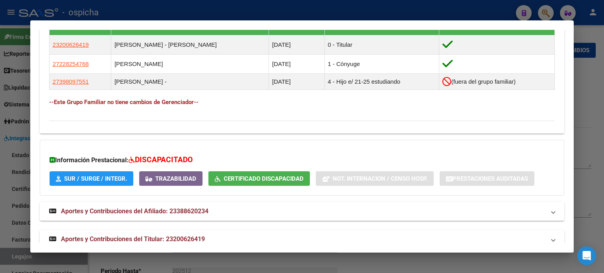
scroll to position [475, 0]
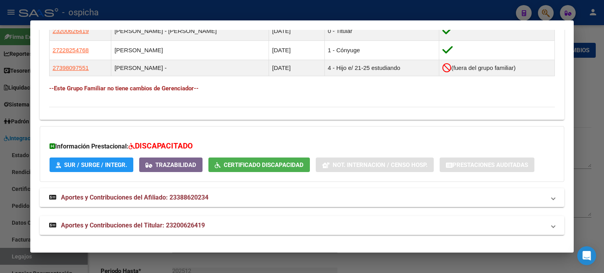
click at [586, 28] on div at bounding box center [302, 136] width 604 height 273
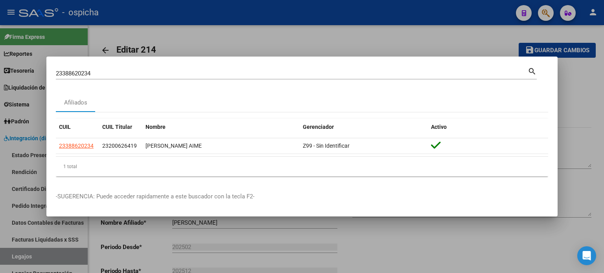
click at [249, 37] on div at bounding box center [302, 136] width 604 height 273
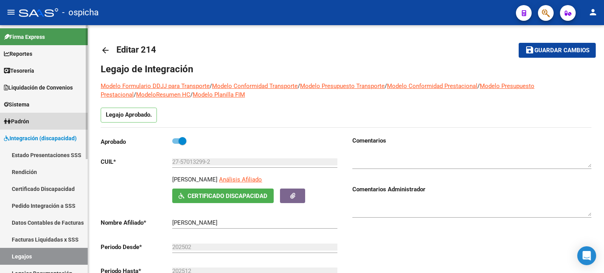
click at [25, 125] on span "Padrón" at bounding box center [16, 121] width 25 height 9
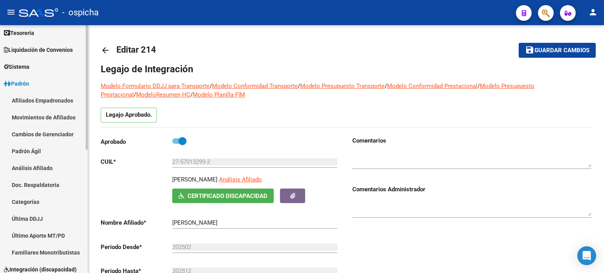
scroll to position [118, 0]
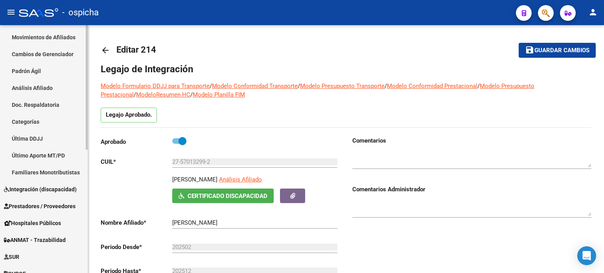
click at [30, 186] on span "Integración (discapacidad)" at bounding box center [40, 189] width 73 height 9
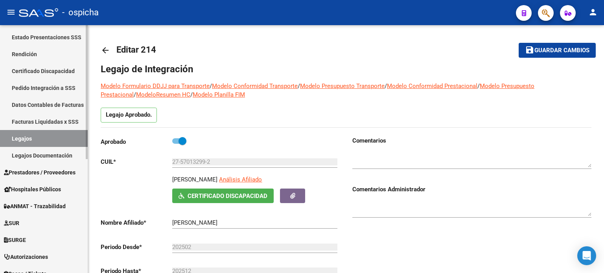
click at [49, 156] on link "Legajos Documentación" at bounding box center [44, 155] width 88 height 17
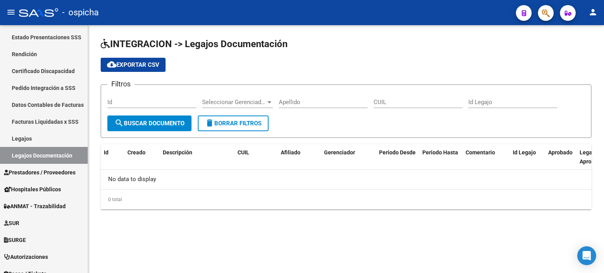
click at [223, 122] on span "delete Borrar Filtros" at bounding box center [233, 123] width 57 height 7
click at [305, 102] on input "Apellido" at bounding box center [323, 102] width 89 height 7
type input "C"
drag, startPoint x: 383, startPoint y: 102, endPoint x: 379, endPoint y: 101, distance: 4.0
click at [383, 101] on input "CUIL" at bounding box center [417, 102] width 89 height 7
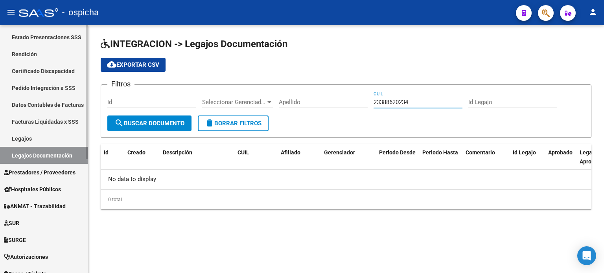
type input "23388620234"
click at [49, 122] on link "Facturas Liquidadas x SSS" at bounding box center [44, 121] width 88 height 17
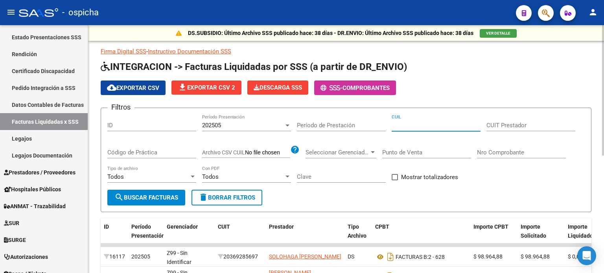
click at [431, 127] on input "CUIL" at bounding box center [435, 125] width 89 height 7
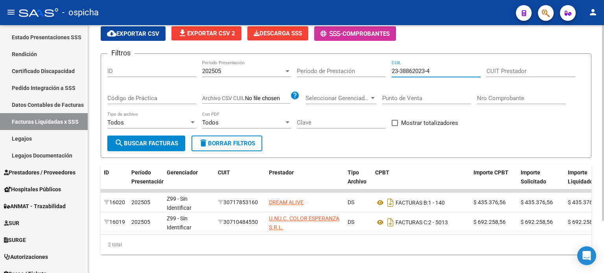
scroll to position [66, 0]
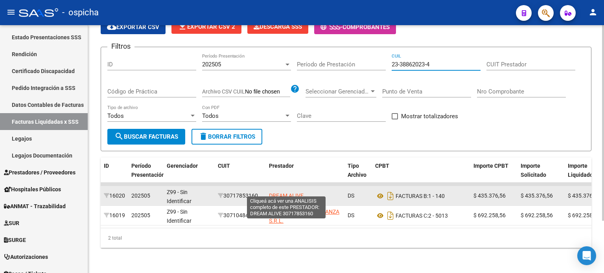
type input "23-38862023-4"
click at [292, 193] on span "DREAM ALIVE" at bounding box center [286, 196] width 35 height 6
type textarea "30717853160"
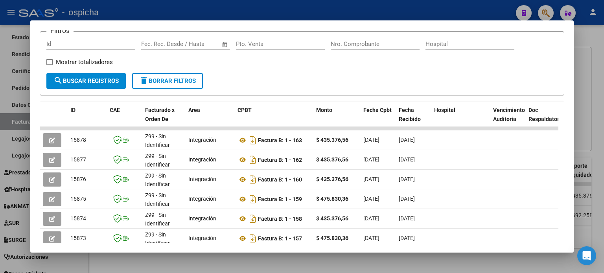
scroll to position [118, 0]
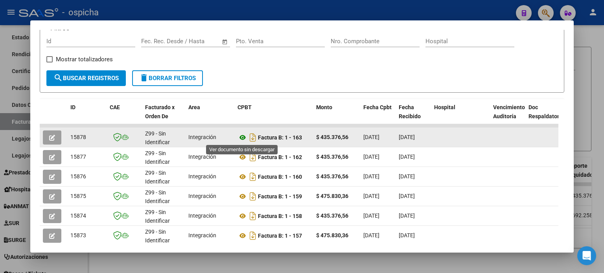
click at [242, 137] on icon at bounding box center [242, 137] width 10 height 9
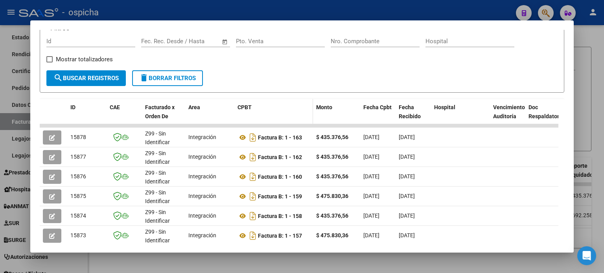
scroll to position [0, 0]
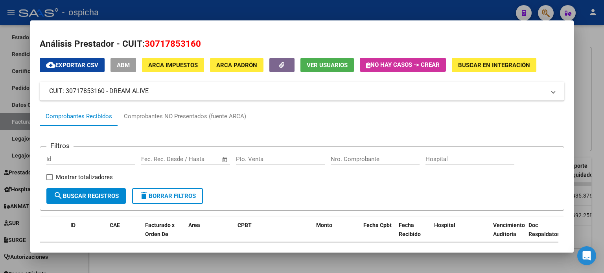
click at [582, 47] on div at bounding box center [302, 136] width 604 height 273
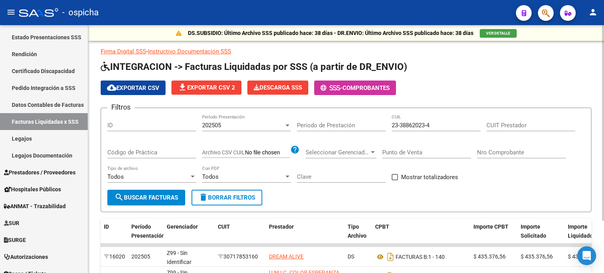
scroll to position [39, 0]
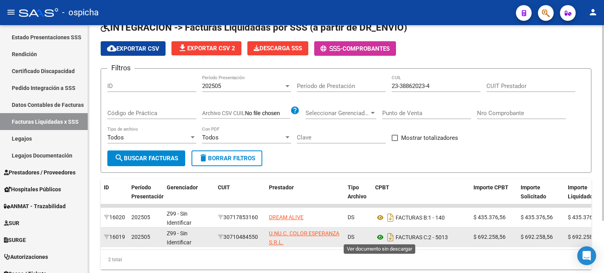
click at [378, 237] on icon at bounding box center [380, 237] width 10 height 9
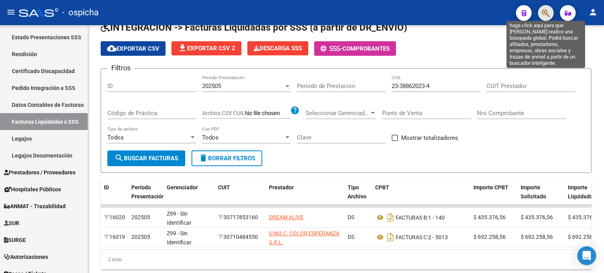
click at [544, 15] on icon "button" at bounding box center [545, 13] width 8 height 9
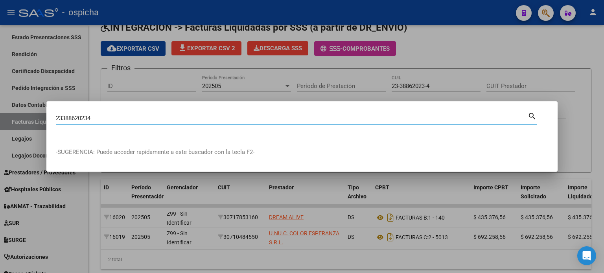
type input "23388620234"
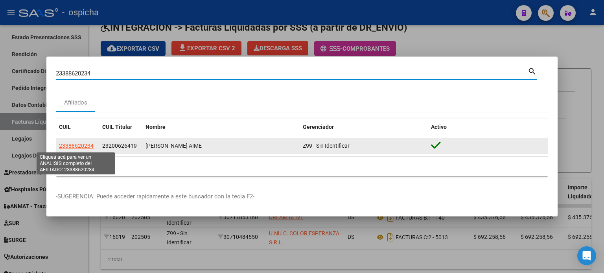
click at [80, 145] on span "23388620234" at bounding box center [76, 146] width 35 height 6
type textarea "23388620234"
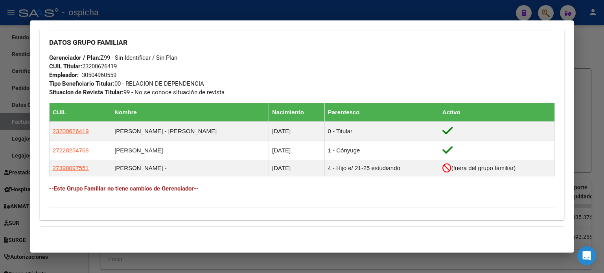
scroll to position [279, 0]
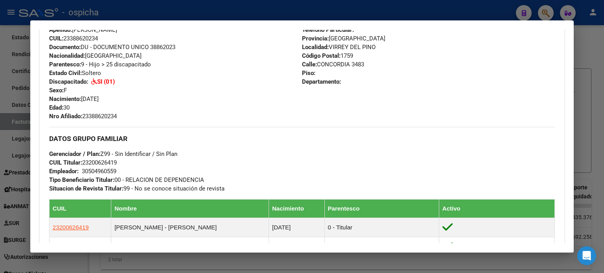
click at [597, 45] on div at bounding box center [302, 136] width 604 height 273
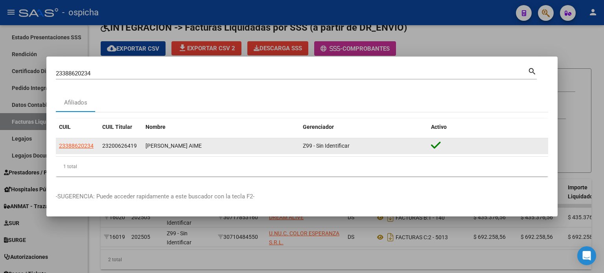
click at [173, 147] on div "[PERSON_NAME] AIME" at bounding box center [220, 145] width 151 height 9
click at [152, 144] on div "[PERSON_NAME] AIME" at bounding box center [220, 145] width 151 height 9
click at [115, 147] on span "23200626419" at bounding box center [119, 146] width 35 height 6
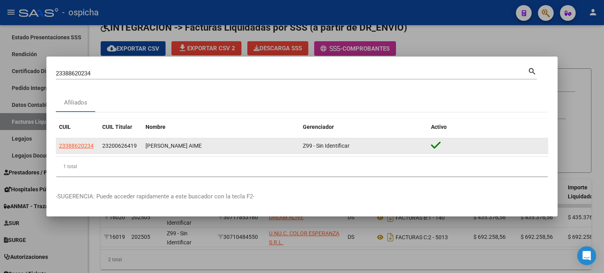
copy span "23200626419"
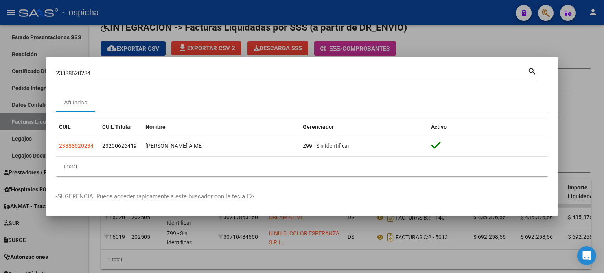
click at [101, 75] on input "23388620234" at bounding box center [291, 73] width 471 height 7
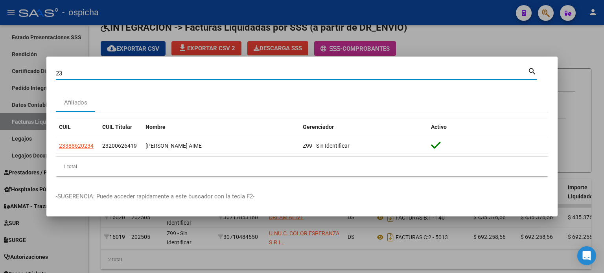
type input "2"
paste input "23200626419"
type input "23200626419"
click at [530, 70] on mat-icon "search" at bounding box center [531, 70] width 9 height 9
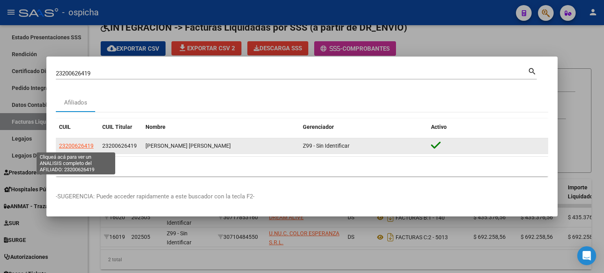
click at [86, 148] on span "23200626419" at bounding box center [76, 146] width 35 height 6
type textarea "23200626419"
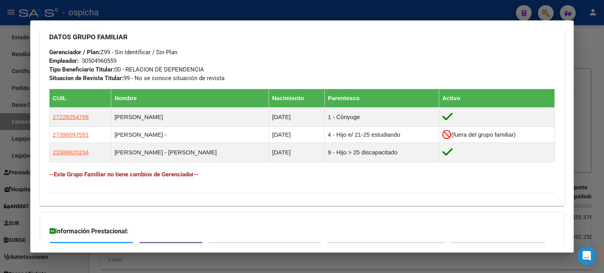
scroll to position [446, 0]
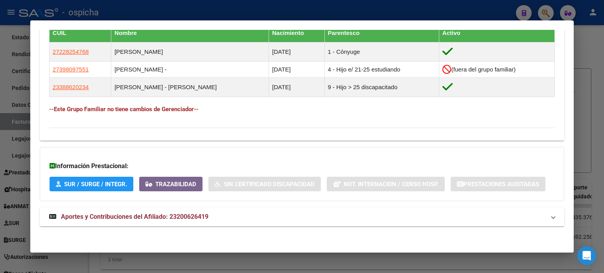
click at [588, 102] on div at bounding box center [302, 136] width 604 height 273
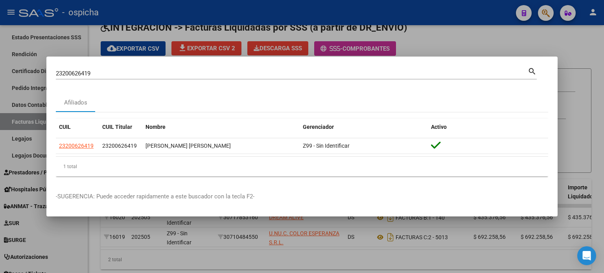
click at [597, 62] on div at bounding box center [302, 136] width 604 height 273
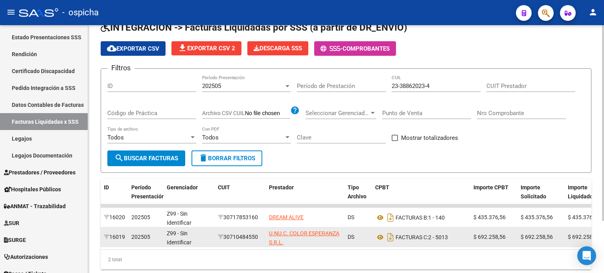
drag, startPoint x: 226, startPoint y: 216, endPoint x: 341, endPoint y: 239, distance: 117.8
click at [341, 239] on datatable-scroller "16020 202505 Z99 - Sin Identificar 30717853160 DREAM ALIVE DS FACTURAS B: 1 - 1…" at bounding box center [346, 225] width 490 height 43
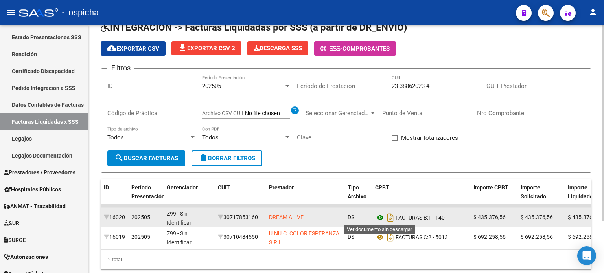
click at [378, 218] on icon at bounding box center [380, 217] width 10 height 9
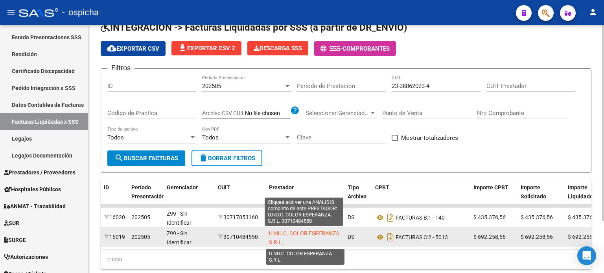
click at [273, 233] on span "U.NU.C. COLOR ESPERANZA S.R.L." at bounding box center [304, 237] width 70 height 15
type textarea "30710484550"
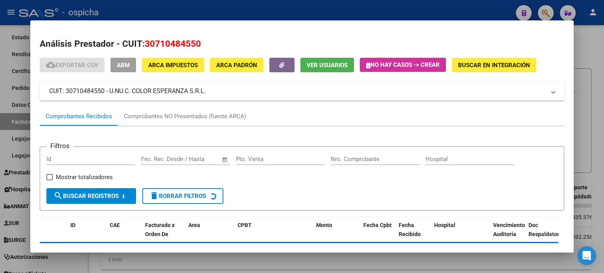
click at [600, 44] on div at bounding box center [302, 136] width 604 height 273
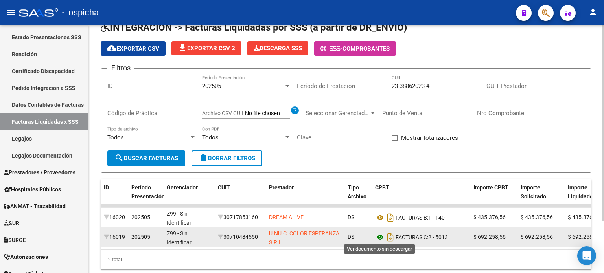
click at [379, 237] on icon at bounding box center [380, 237] width 10 height 9
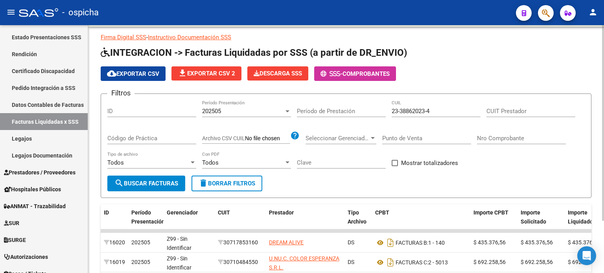
scroll to position [0, 0]
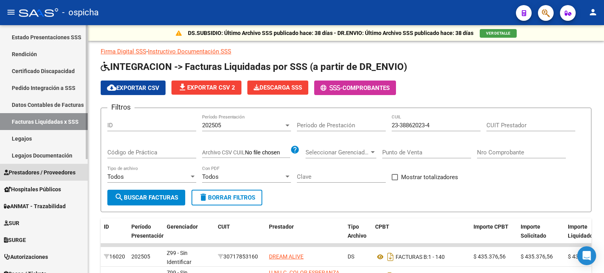
click at [31, 172] on span "Prestadores / Proveedores" at bounding box center [40, 172] width 72 height 9
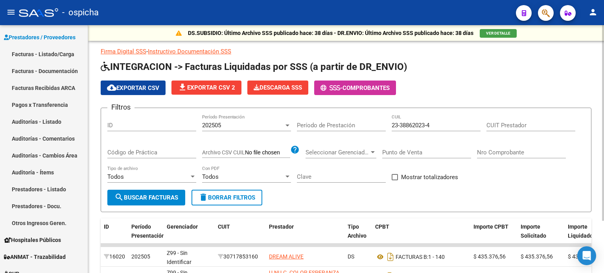
drag, startPoint x: 88, startPoint y: 176, endPoint x: 98, endPoint y: 100, distance: 76.5
click at [100, 98] on div "DS.SUBSIDIO: Último Archivo SSS publicado hace: 38 días - DR.ENVIO: Último Arch…" at bounding box center [346, 179] width 516 height 309
click at [363, 105] on app-list-header "INTEGRACION -> Facturas Liquidadas por SSS (a partir de DR_ENVIO) cloud_downloa…" at bounding box center [346, 137] width 490 height 152
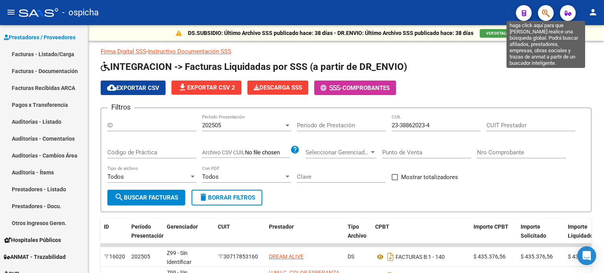
click at [546, 16] on icon "button" at bounding box center [545, 13] width 8 height 9
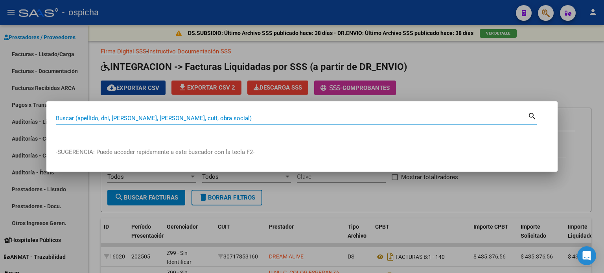
click at [84, 119] on input "Buscar (apellido, dni, [PERSON_NAME], [PERSON_NAME], cuit, obra social)" at bounding box center [291, 118] width 471 height 7
type input "[PERSON_NAME]"
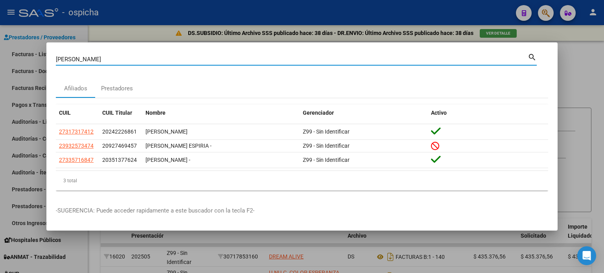
click at [588, 67] on div at bounding box center [302, 136] width 604 height 273
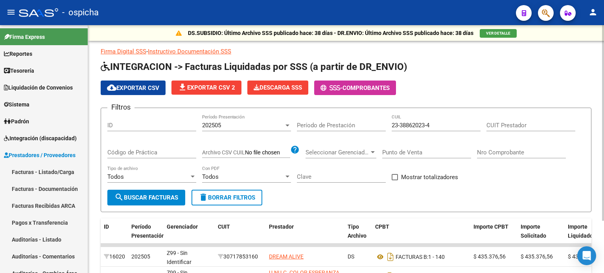
click at [439, 121] on div "23-38862023-4 CUIL" at bounding box center [435, 122] width 89 height 17
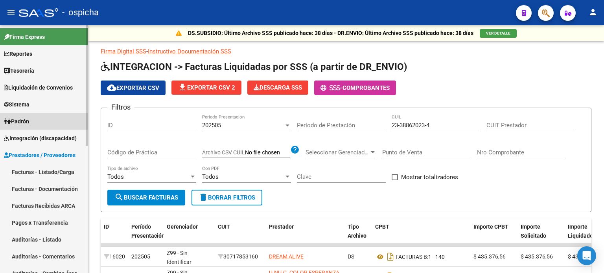
click at [25, 122] on span "Padrón" at bounding box center [16, 121] width 25 height 9
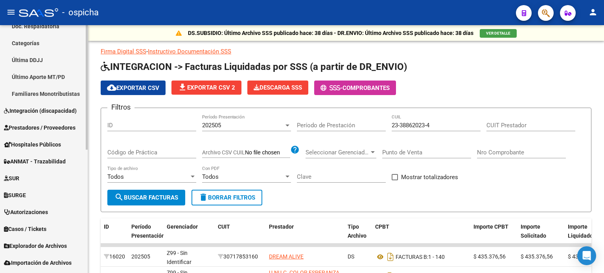
scroll to position [236, 0]
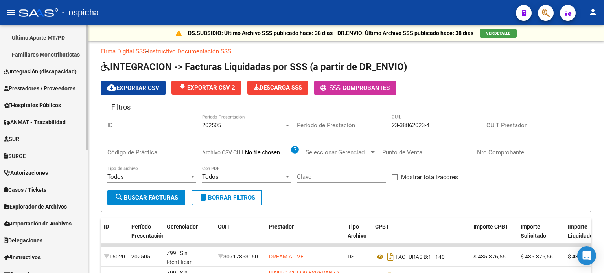
click at [46, 70] on span "Integración (discapacidad)" at bounding box center [40, 71] width 73 height 9
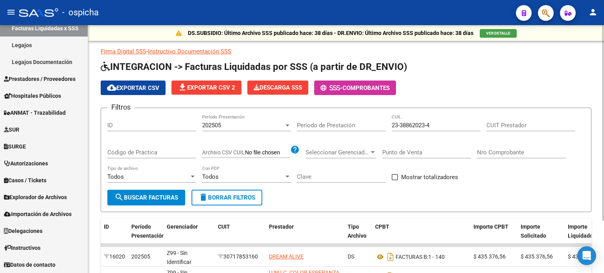
scroll to position [211, 0]
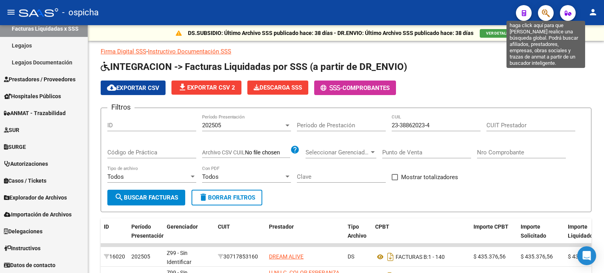
click at [544, 12] on icon "button" at bounding box center [545, 13] width 8 height 9
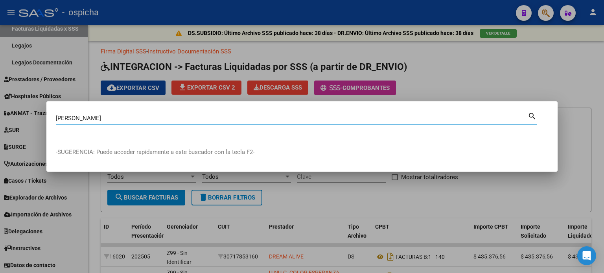
type input "[PERSON_NAME]"
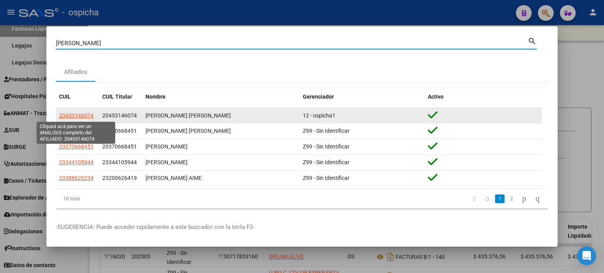
click at [83, 116] on span "20453146074" at bounding box center [76, 115] width 35 height 6
type textarea "20453146074"
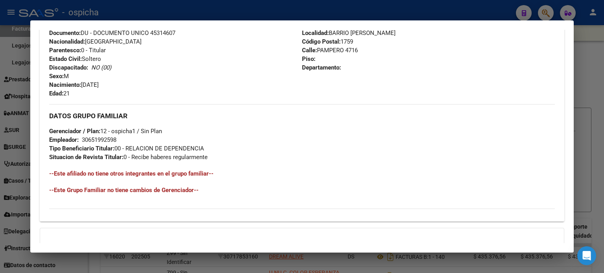
scroll to position [157, 0]
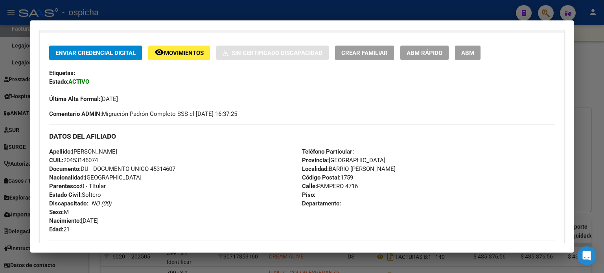
click at [591, 53] on div at bounding box center [302, 136] width 604 height 273
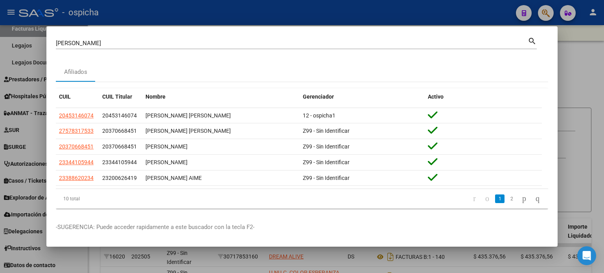
click at [586, 67] on div at bounding box center [302, 136] width 604 height 273
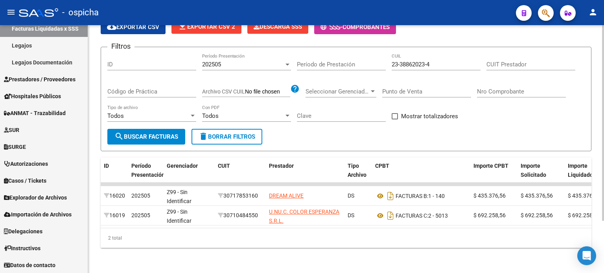
scroll to position [0, 0]
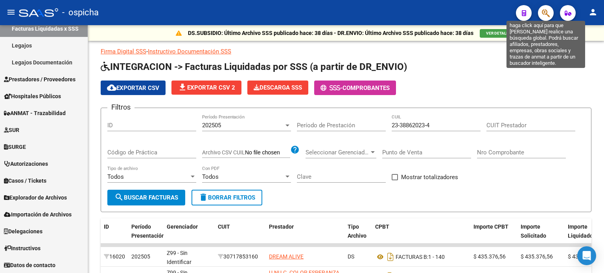
click at [541, 14] on icon "button" at bounding box center [545, 13] width 8 height 9
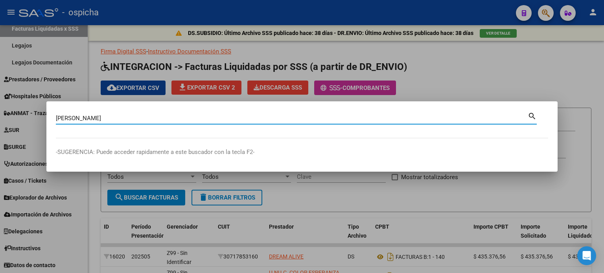
type input "[PERSON_NAME]"
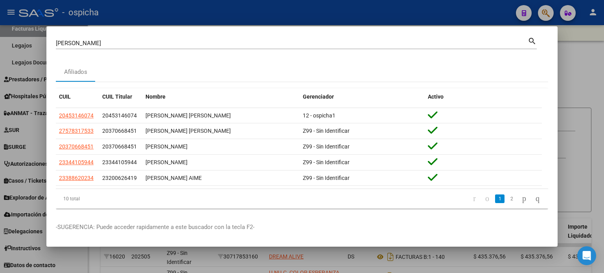
click at [578, 66] on div at bounding box center [302, 136] width 604 height 273
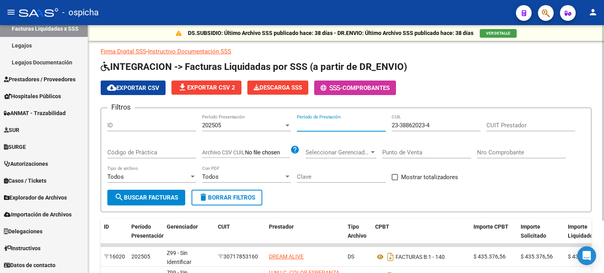
click at [317, 124] on input "Período de Prestación" at bounding box center [341, 125] width 89 height 7
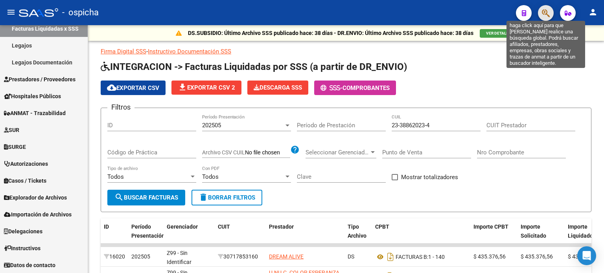
click at [541, 11] on icon "button" at bounding box center [545, 13] width 8 height 9
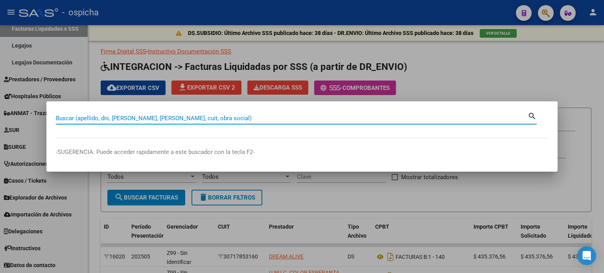
click at [63, 116] on input "Buscar (apellido, dni, [PERSON_NAME], [PERSON_NAME], cuit, obra social)" at bounding box center [291, 118] width 471 height 7
type input "[PERSON_NAME]"
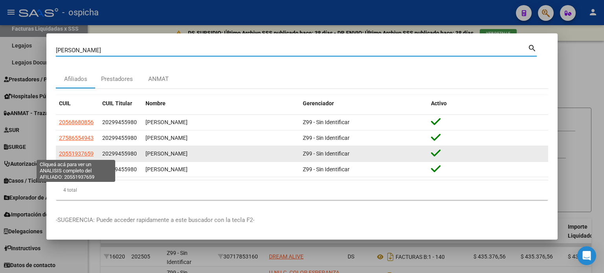
click at [72, 156] on span "20551937659" at bounding box center [76, 153] width 35 height 6
type textarea "20551937659"
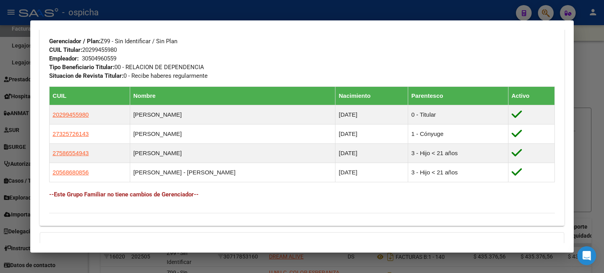
scroll to position [498, 0]
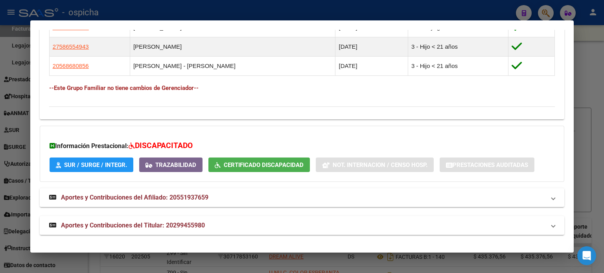
drag, startPoint x: 50, startPoint y: 134, endPoint x: 484, endPoint y: 102, distance: 434.9
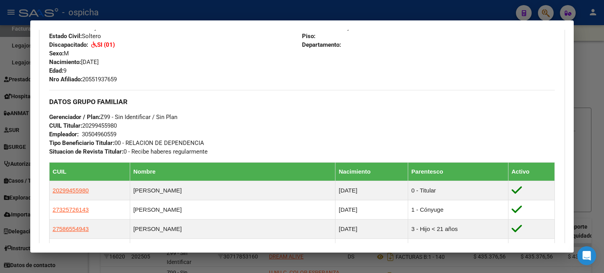
scroll to position [341, 0]
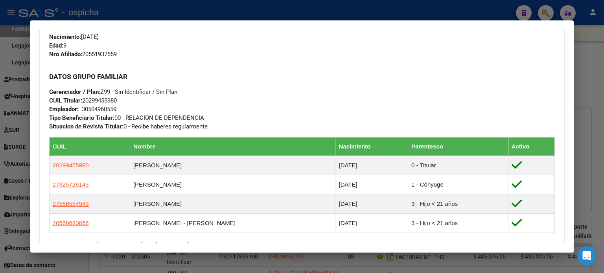
click at [246, 116] on div "DATOS GRUPO FAMILIAR Gerenciador / Plan: Z99 - Sin Identificar / Sin Plan CUIL …" at bounding box center [301, 98] width 505 height 66
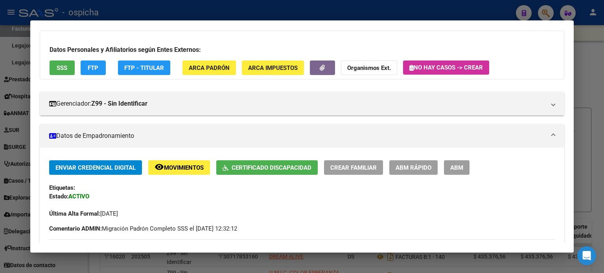
scroll to position [27, 0]
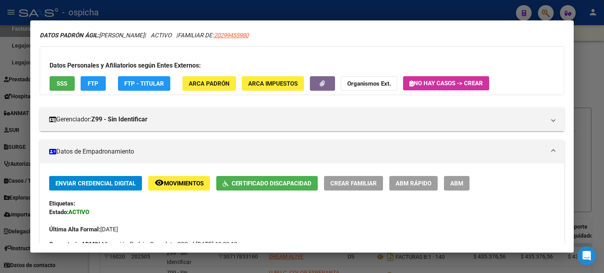
click at [591, 70] on div at bounding box center [302, 136] width 604 height 273
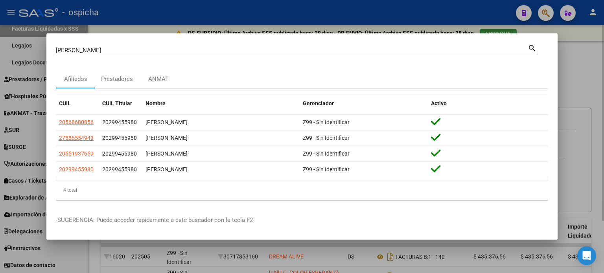
click at [576, 52] on div at bounding box center [302, 136] width 604 height 273
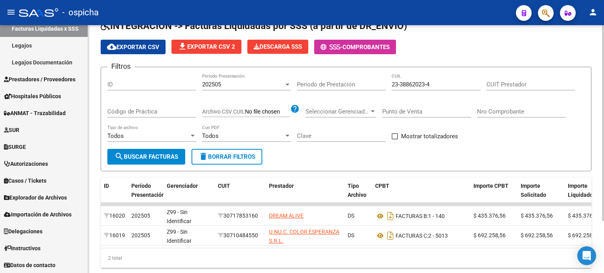
scroll to position [0, 0]
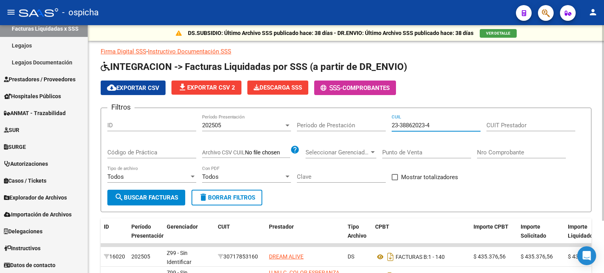
click at [442, 123] on input "23-38862023-4" at bounding box center [435, 125] width 89 height 7
type input "2"
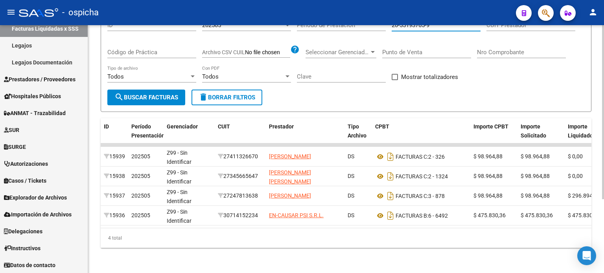
scroll to position [105, 0]
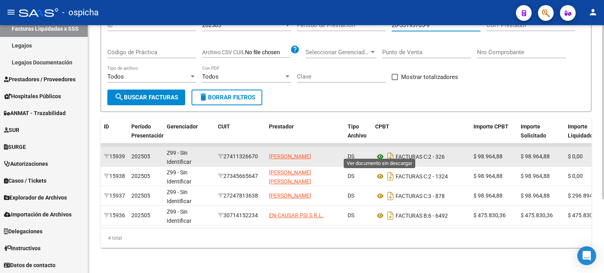
type input "20-55193765-9"
click at [380, 152] on icon at bounding box center [380, 156] width 10 height 9
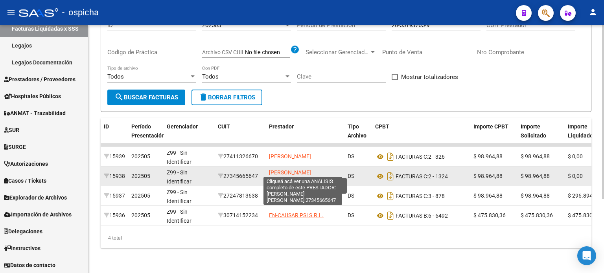
click at [273, 171] on span "[PERSON_NAME] [PERSON_NAME]" at bounding box center [290, 176] width 42 height 15
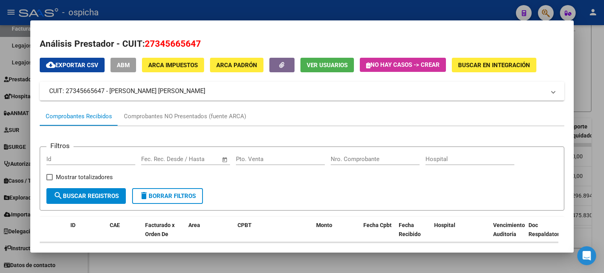
click at [586, 37] on div at bounding box center [302, 136] width 604 height 273
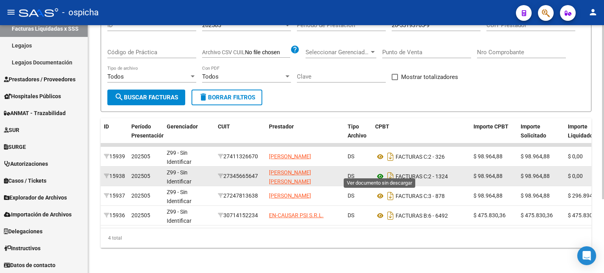
click at [382, 172] on icon at bounding box center [380, 176] width 10 height 9
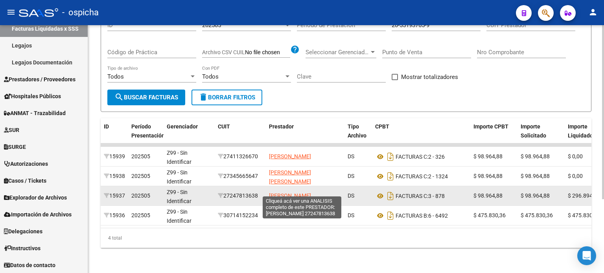
click at [310, 193] on span "[PERSON_NAME]" at bounding box center [290, 196] width 42 height 6
type textarea "27247813638"
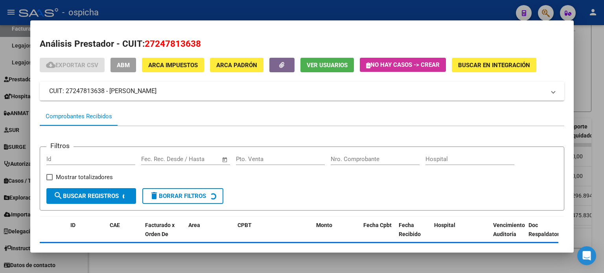
click at [585, 34] on div at bounding box center [302, 136] width 604 height 273
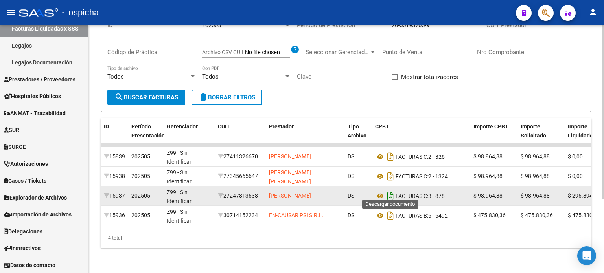
click at [388, 190] on icon "Descargar documento" at bounding box center [390, 196] width 10 height 13
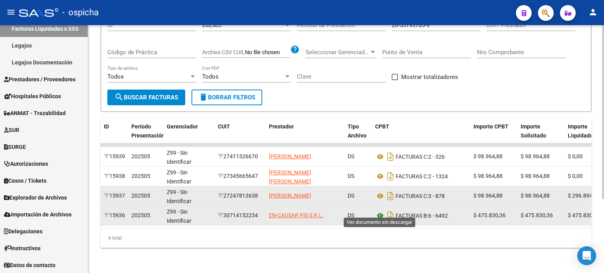
click at [378, 211] on icon at bounding box center [380, 215] width 10 height 9
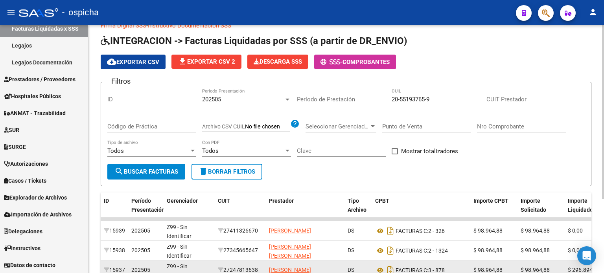
scroll to position [0, 0]
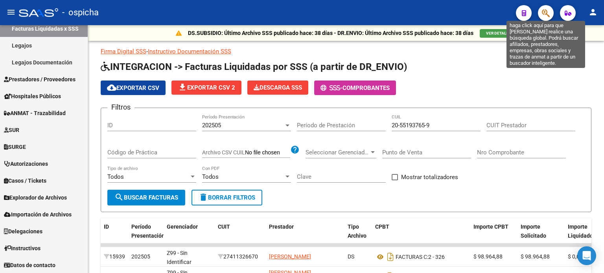
click at [546, 15] on icon "button" at bounding box center [545, 13] width 8 height 9
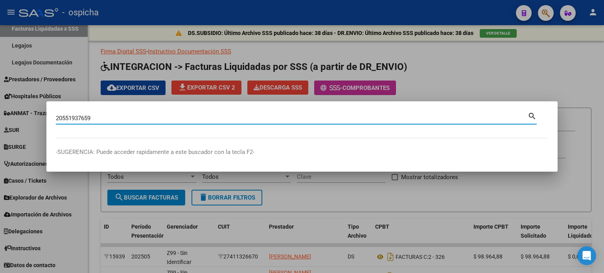
type input "20551937659"
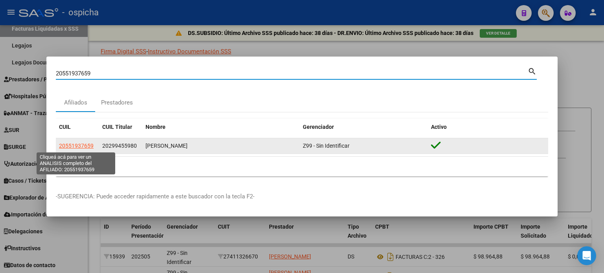
click at [80, 146] on span "20551937659" at bounding box center [76, 146] width 35 height 6
type textarea "20551937659"
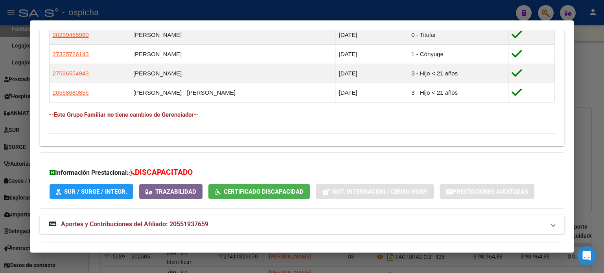
scroll to position [498, 0]
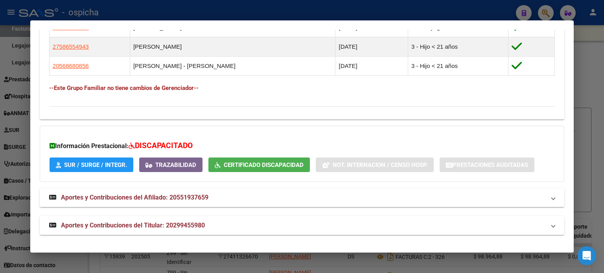
click at [596, 79] on div at bounding box center [302, 136] width 604 height 273
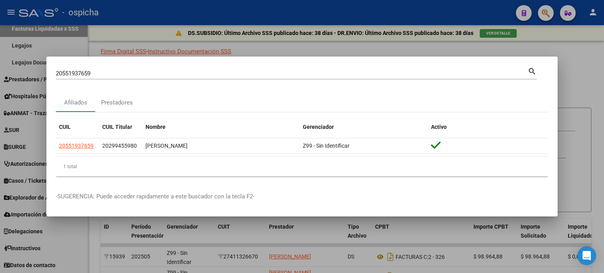
click at [570, 64] on div at bounding box center [302, 136] width 604 height 273
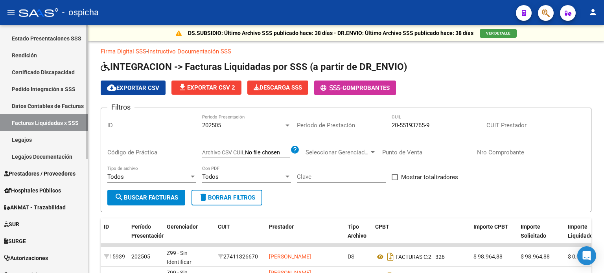
scroll to position [54, 0]
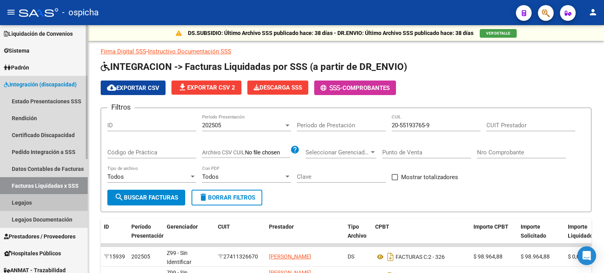
click at [21, 201] on link "Legajos" at bounding box center [44, 202] width 88 height 17
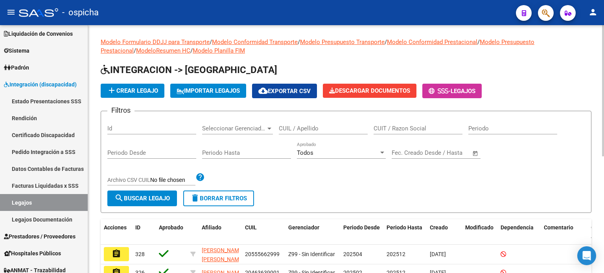
click at [306, 125] on input "CUIL / Apellido" at bounding box center [323, 128] width 89 height 7
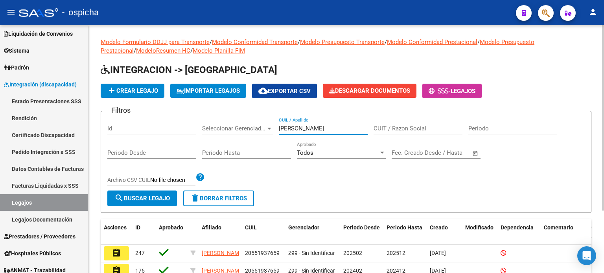
scroll to position [39, 0]
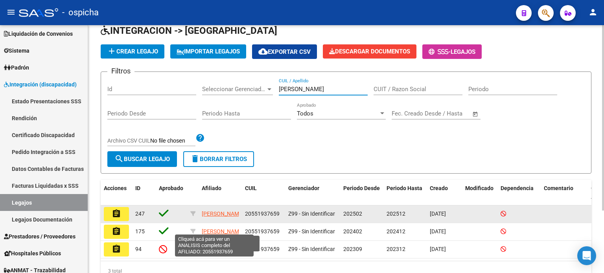
type input "[PERSON_NAME]"
click at [211, 216] on span "[PERSON_NAME]" at bounding box center [223, 214] width 42 height 6
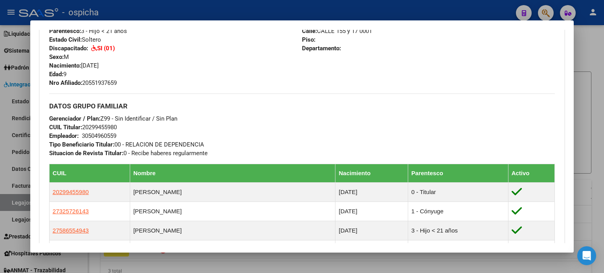
scroll to position [285, 0]
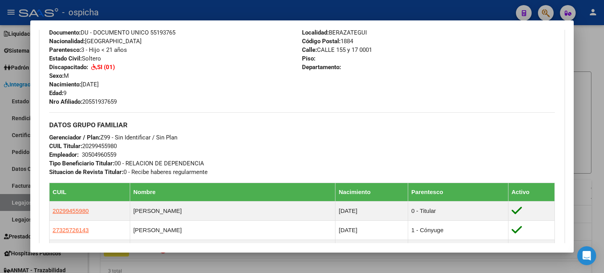
click at [596, 45] on div at bounding box center [302, 136] width 604 height 273
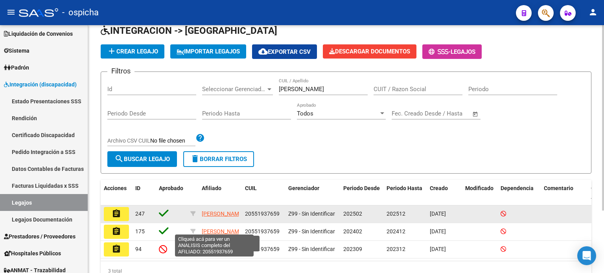
click at [205, 217] on span "[PERSON_NAME]" at bounding box center [223, 214] width 42 height 6
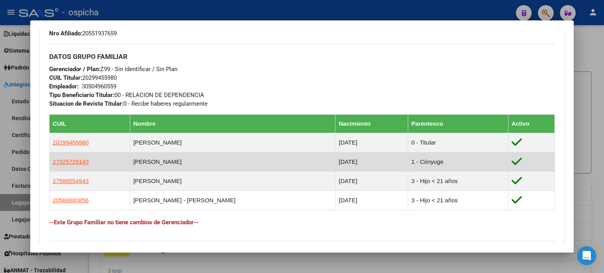
scroll to position [482, 0]
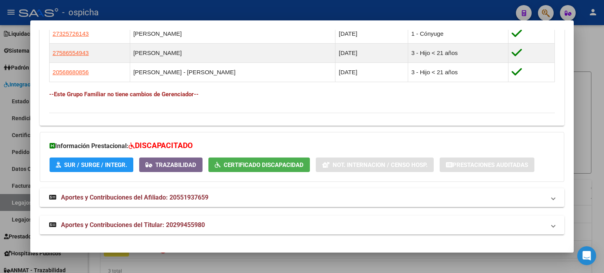
click at [594, 100] on div at bounding box center [302, 136] width 604 height 273
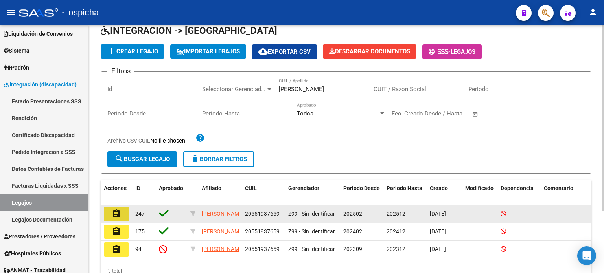
click at [117, 215] on mat-icon "assignment" at bounding box center [116, 213] width 9 height 9
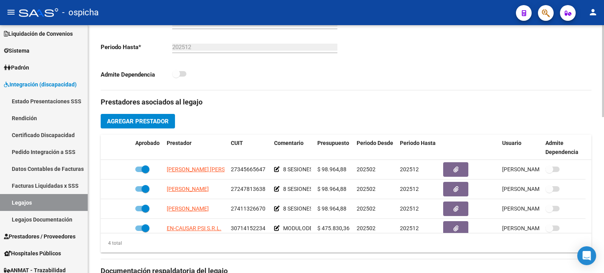
scroll to position [275, 0]
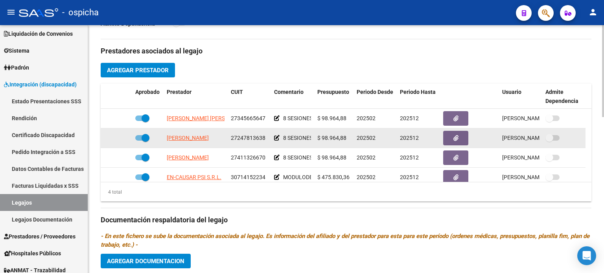
drag, startPoint x: 159, startPoint y: 114, endPoint x: 254, endPoint y: 146, distance: 100.5
click at [254, 146] on datatable-scroller "[PERSON_NAME] [PERSON_NAME] 27345665647 8 SESIONES DE [MEDICAL_DATA] MENSUALES …" at bounding box center [346, 148] width 490 height 79
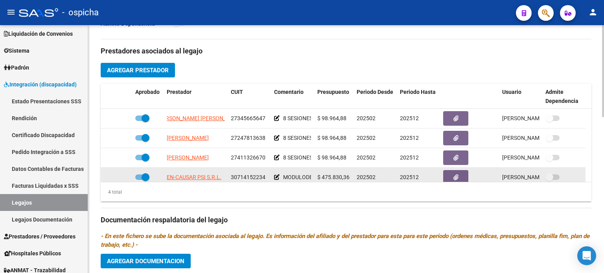
scroll to position [8, 0]
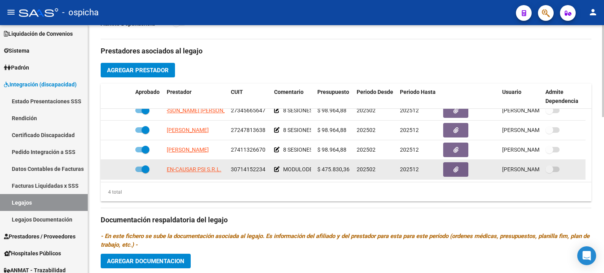
drag, startPoint x: 172, startPoint y: 115, endPoint x: 293, endPoint y: 164, distance: 130.8
click at [293, 164] on datatable-scroller "[PERSON_NAME] [PERSON_NAME] 27345665647 8 SESIONES DE [MEDICAL_DATA] MENSUALES …" at bounding box center [346, 140] width 490 height 79
drag, startPoint x: 387, startPoint y: 176, endPoint x: 380, endPoint y: 174, distance: 7.7
click at [387, 176] on datatable-body-cell "202502" at bounding box center [374, 169] width 43 height 19
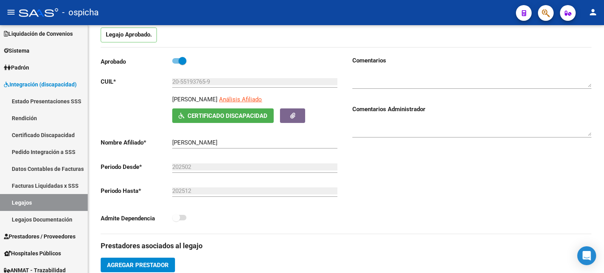
scroll to position [79, 0]
